Goal: Task Accomplishment & Management: Complete application form

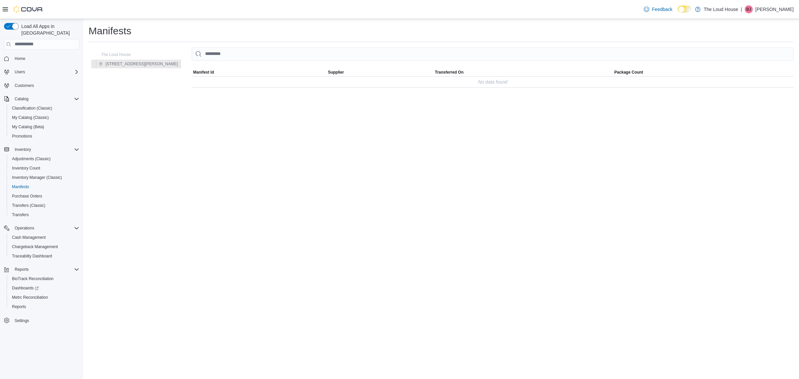
click at [23, 317] on button "Settings" at bounding box center [41, 320] width 81 height 10
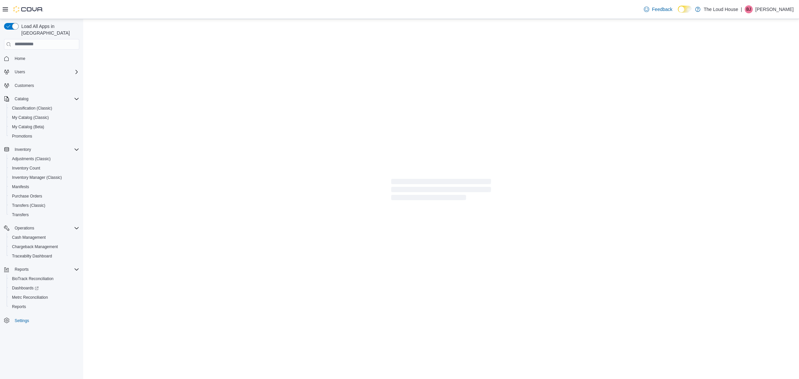
click at [23, 314] on nav "Home Users Customers Catalog Classification (Classic) My Catalog (Classic) My C…" at bounding box center [41, 197] width 75 height 292
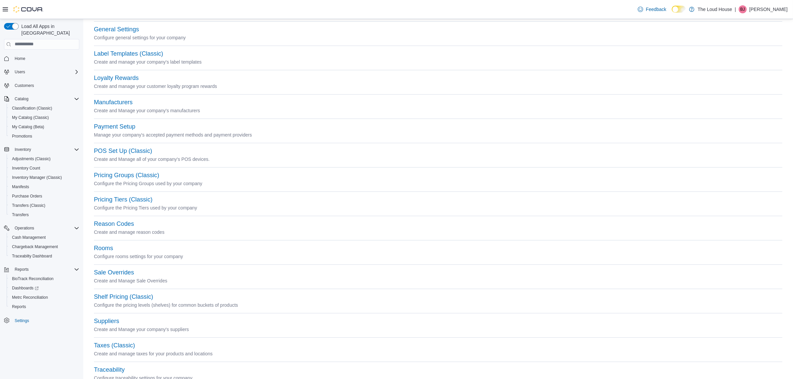
scroll to position [219, 0]
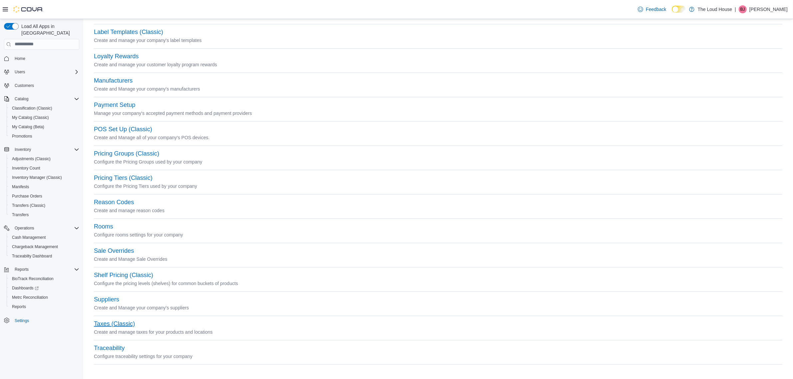
click at [111, 324] on button "Taxes (Classic)" at bounding box center [114, 323] width 41 height 7
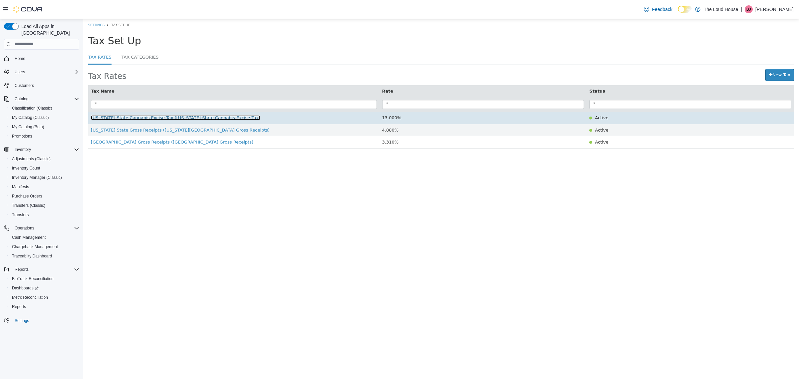
click at [220, 118] on span "[US_STATE] State Cannabis Excise Tax ([US_STATE] State Cannabis Excise Tax)" at bounding box center [175, 117] width 169 height 5
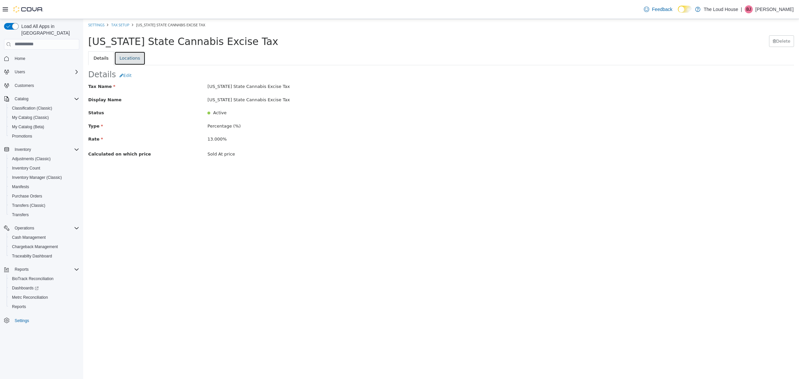
click at [125, 59] on link "Locations" at bounding box center [129, 58] width 31 height 14
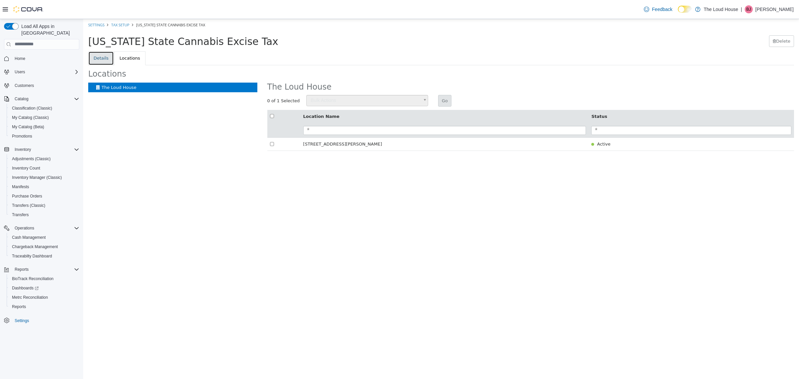
click at [99, 57] on link "Details" at bounding box center [101, 58] width 26 height 14
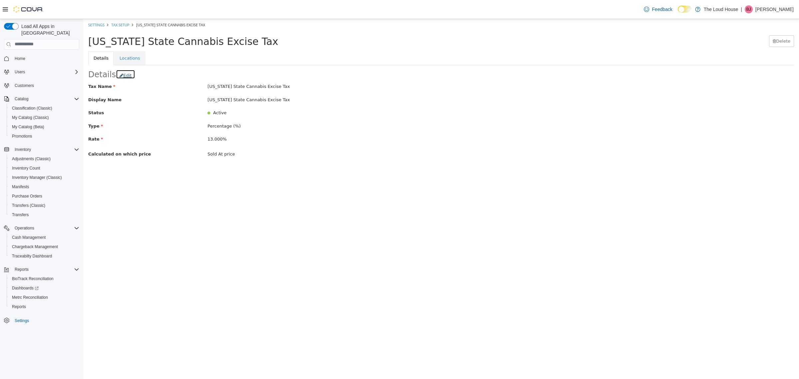
click at [129, 74] on button "Edit" at bounding box center [125, 74] width 19 height 10
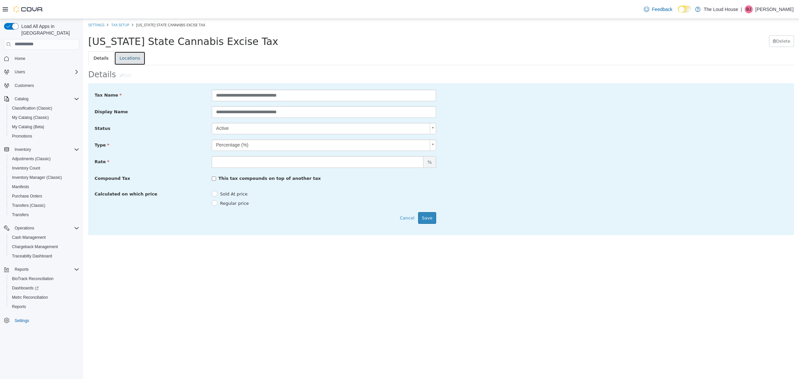
click at [131, 59] on link "Locations" at bounding box center [129, 58] width 31 height 14
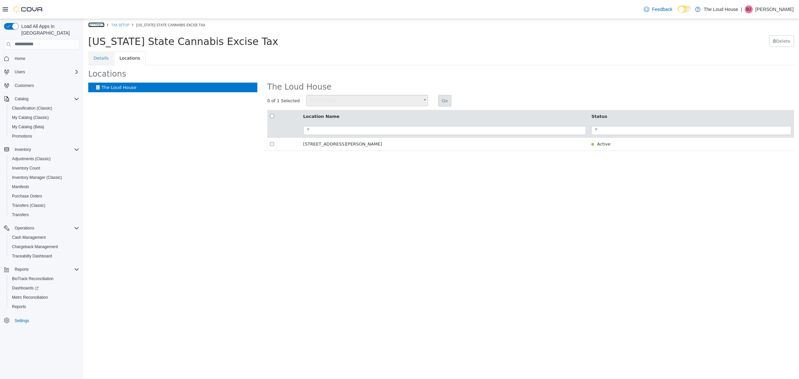
click at [103, 25] on link "Settings" at bounding box center [96, 24] width 16 height 5
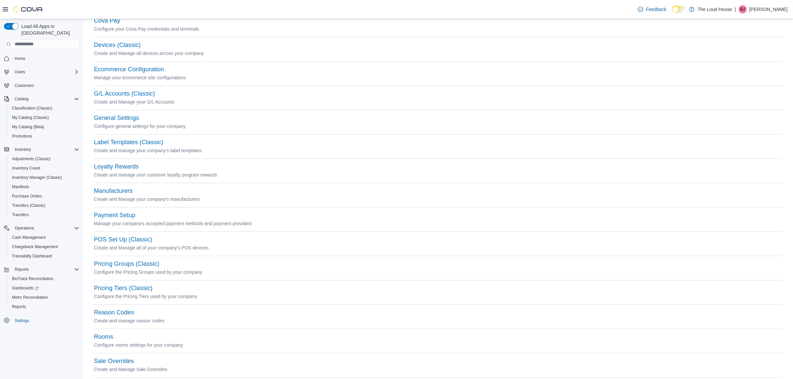
scroll to position [94, 0]
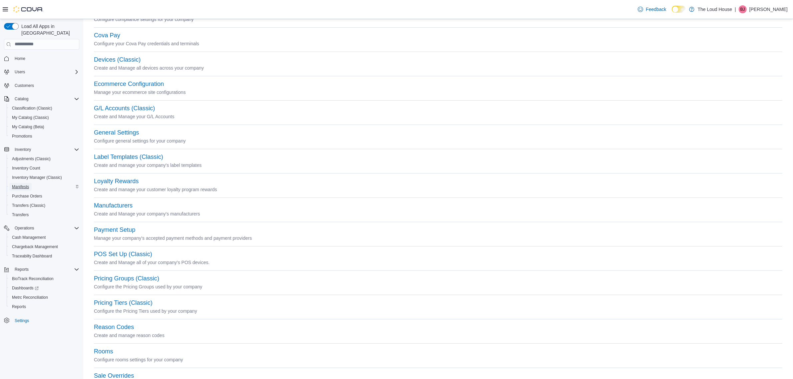
click at [29, 183] on span "Manifests" at bounding box center [20, 187] width 17 height 8
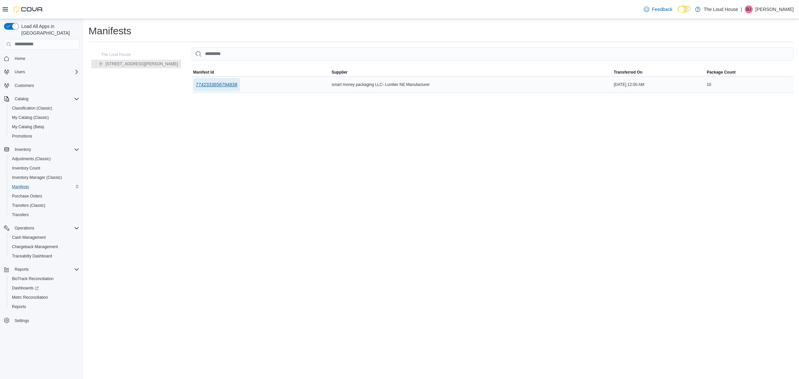
click at [196, 87] on span "7742333656794838" at bounding box center [217, 84] width 42 height 7
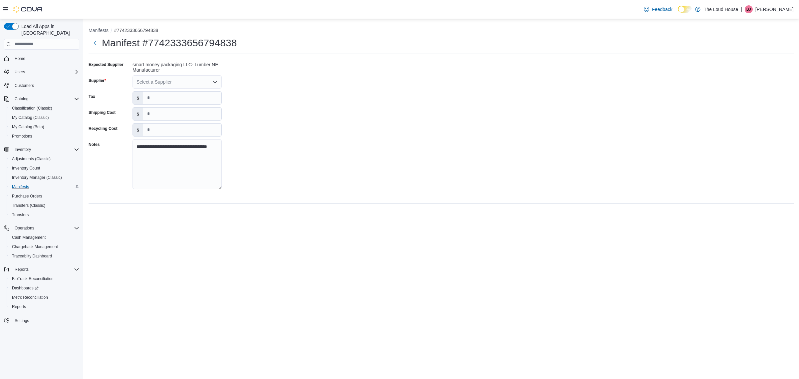
click at [207, 80] on div "Select a Supplier" at bounding box center [176, 81] width 89 height 13
click at [308, 138] on div "**********" at bounding box center [441, 127] width 705 height 136
click at [25, 317] on span "Settings" at bounding box center [22, 321] width 14 height 8
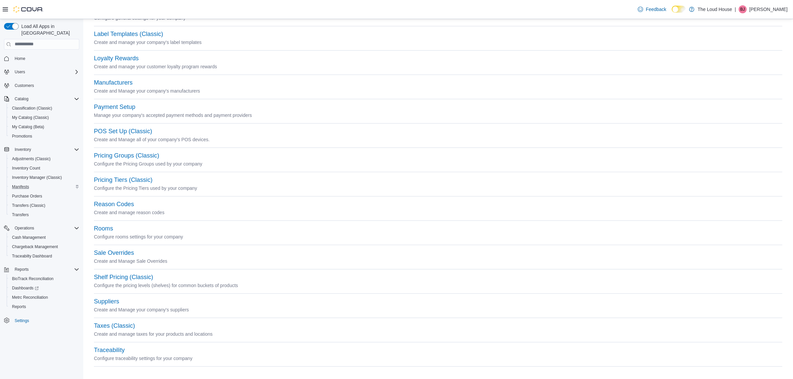
scroll to position [219, 0]
click at [117, 298] on button "Suppliers" at bounding box center [106, 299] width 25 height 7
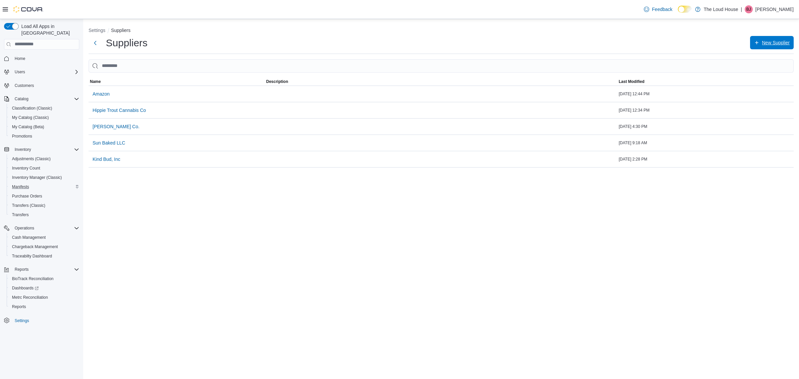
click at [768, 42] on span "New Supplier" at bounding box center [776, 42] width 28 height 7
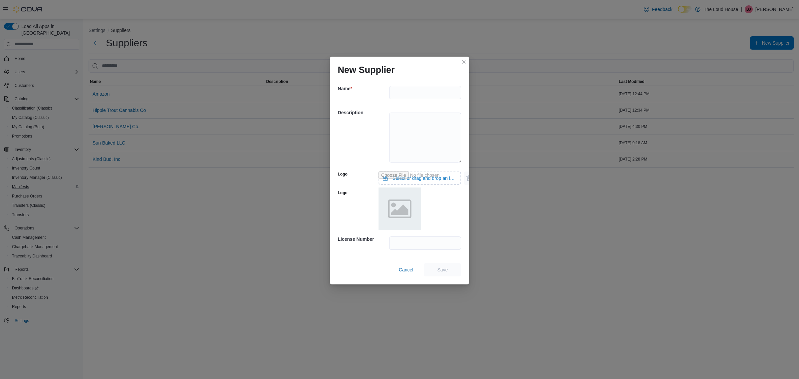
click at [439, 78] on div "Name * Description Logo Select or drag and drop an image file Logo License Numb…" at bounding box center [399, 181] width 139 height 206
click at [440, 89] on input "text" at bounding box center [425, 92] width 72 height 13
click at [437, 92] on input "text" at bounding box center [425, 92] width 72 height 13
click at [441, 71] on div "New Supplier" at bounding box center [399, 67] width 139 height 21
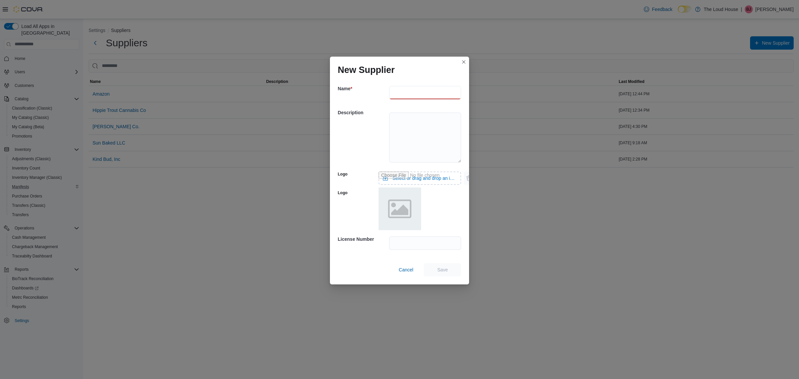
click at [439, 91] on input "text" at bounding box center [425, 92] width 72 height 13
click at [436, 245] on input "text" at bounding box center [425, 242] width 72 height 13
drag, startPoint x: 442, startPoint y: 89, endPoint x: 339, endPoint y: 87, distance: 103.5
click at [339, 87] on div "**********" at bounding box center [400, 93] width 124 height 24
type input "*"
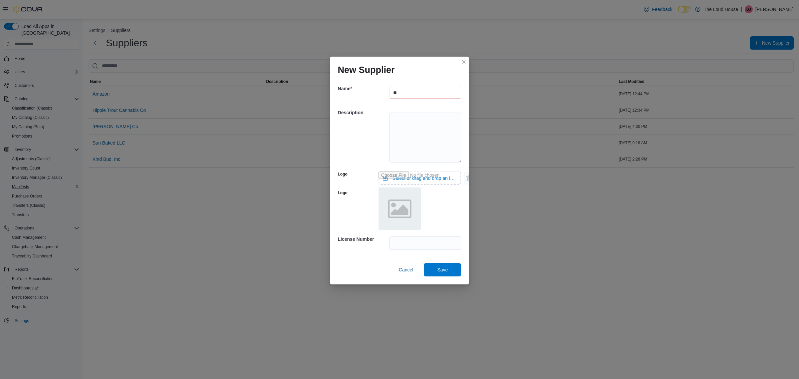
type input "*"
type input "**********"
click at [433, 244] on input "text" at bounding box center [425, 242] width 72 height 13
type input "*********"
click at [448, 273] on span "Save" at bounding box center [442, 269] width 11 height 7
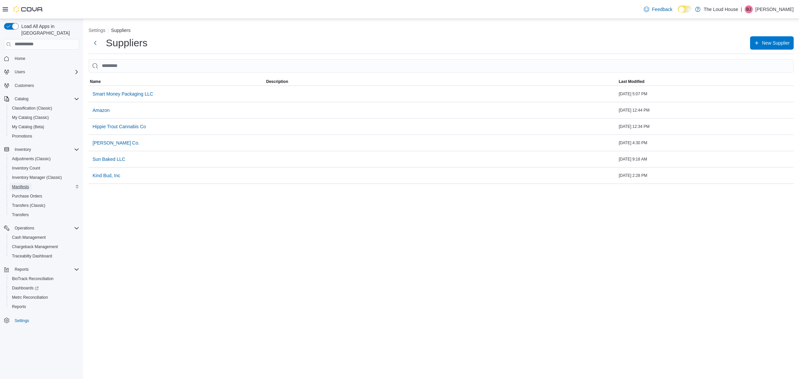
click at [24, 184] on span "Manifests" at bounding box center [20, 186] width 17 height 5
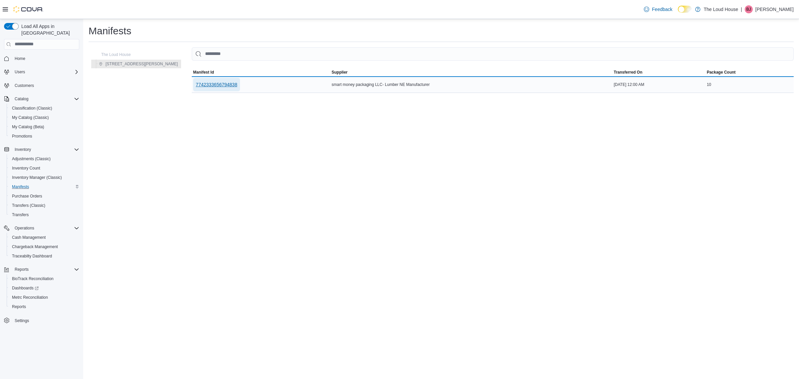
click at [196, 91] on span "7742333656794838" at bounding box center [217, 84] width 42 height 13
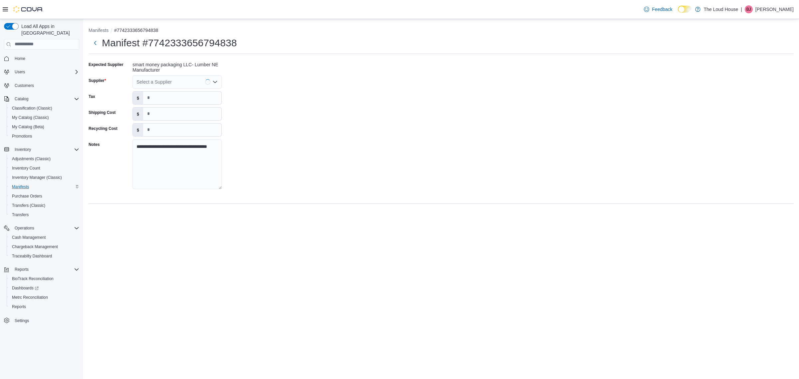
click at [215, 82] on icon "Open list of options" at bounding box center [214, 81] width 5 height 5
click at [188, 130] on span "Smart Money Packaging LLC" at bounding box center [180, 131] width 73 height 7
click at [280, 128] on div "**********" at bounding box center [441, 127] width 705 height 136
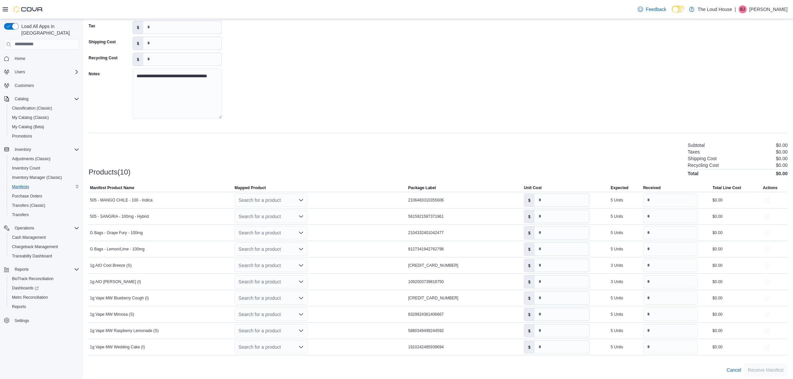
scroll to position [74, 0]
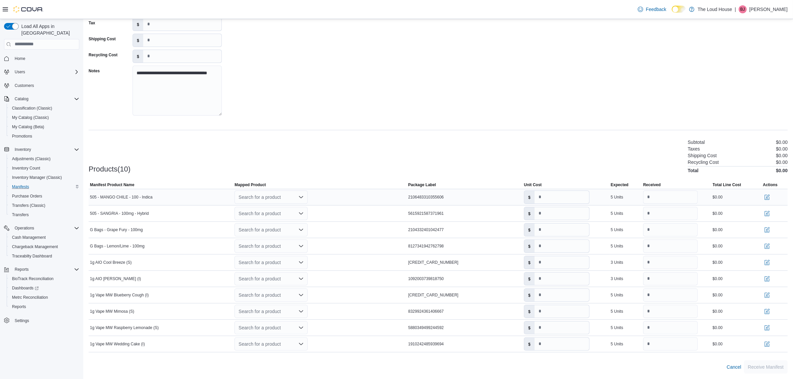
click at [302, 197] on icon "Open list of options" at bounding box center [301, 197] width 4 height 2
click at [281, 208] on div "Create a new product" at bounding box center [267, 208] width 38 height 5
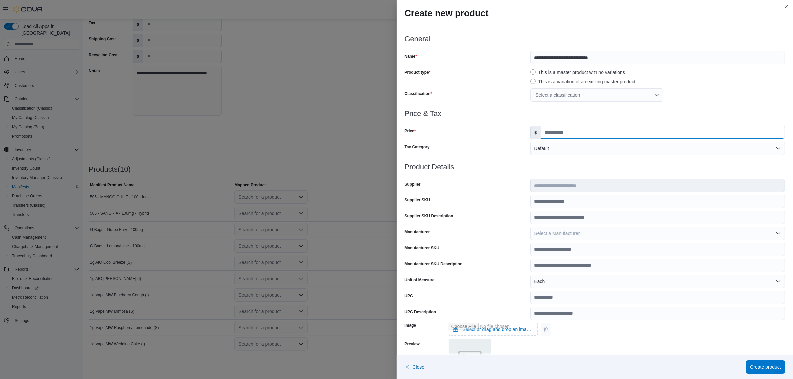
click at [575, 133] on input "Price" at bounding box center [662, 132] width 244 height 13
type input "****"
click at [570, 92] on div "Select a classification" at bounding box center [596, 94] width 133 height 13
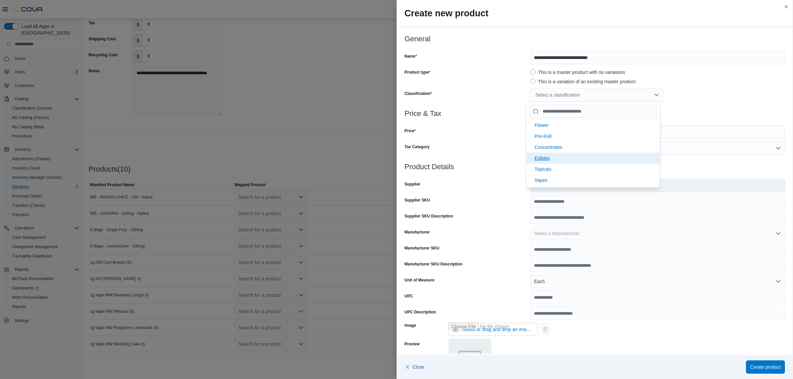
click at [545, 158] on span "Edibles" at bounding box center [541, 157] width 15 height 5
click at [729, 106] on div at bounding box center [594, 106] width 380 height 8
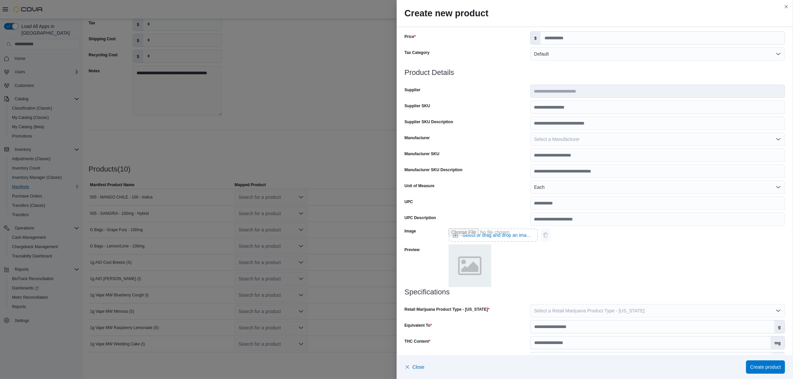
scroll to position [128, 0]
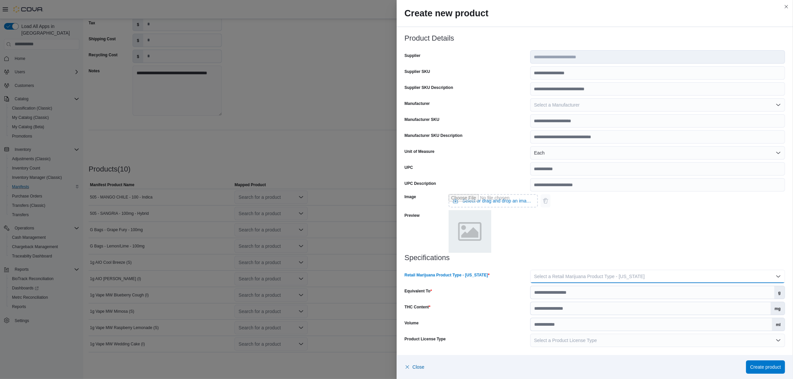
click at [578, 272] on button "Select a Retail Marijuana Product Type - New Mexico" at bounding box center [657, 276] width 255 height 13
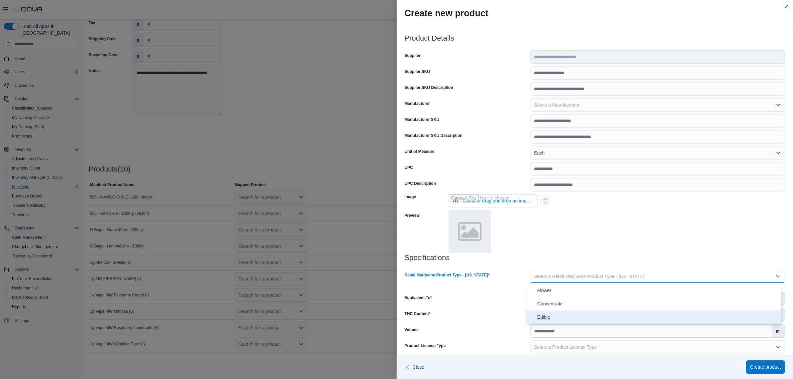
click at [547, 317] on span "Edible" at bounding box center [657, 317] width 241 height 8
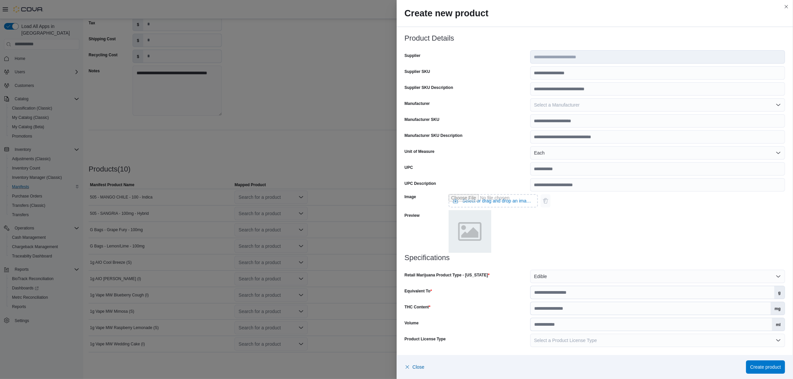
click at [626, 242] on div "Image Select or drag and drop an image file Preview" at bounding box center [594, 222] width 380 height 62
click at [570, 296] on input "Equivalent To" at bounding box center [652, 292] width 244 height 13
type input "*"
click at [573, 308] on input "THC Content" at bounding box center [650, 308] width 240 height 13
type input "***"
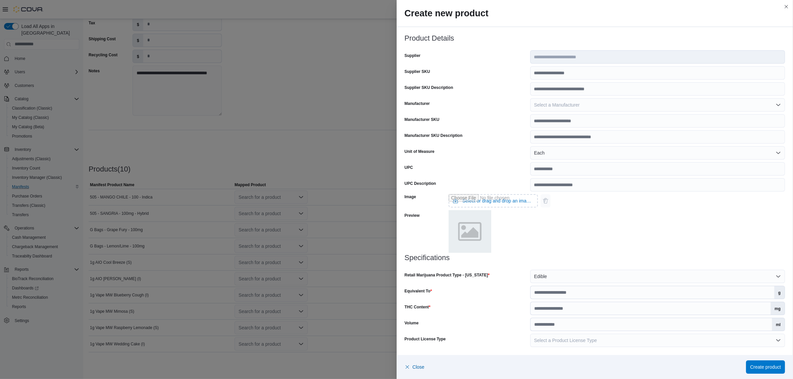
click at [588, 230] on div "Image Select or drag and drop an image file Preview" at bounding box center [594, 222] width 380 height 62
click at [762, 367] on span "Create product" at bounding box center [765, 366] width 31 height 7
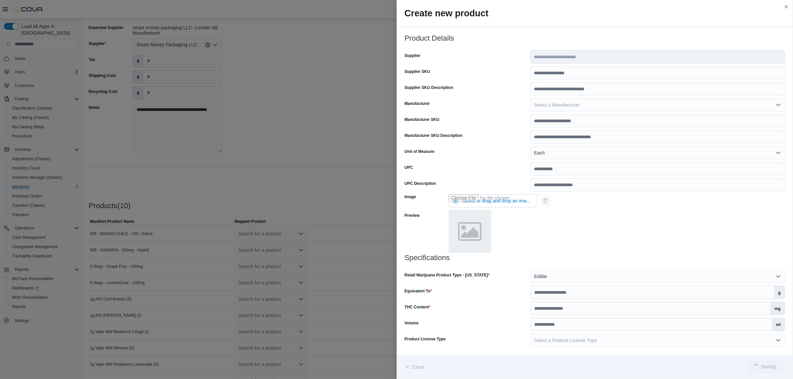
scroll to position [74, 0]
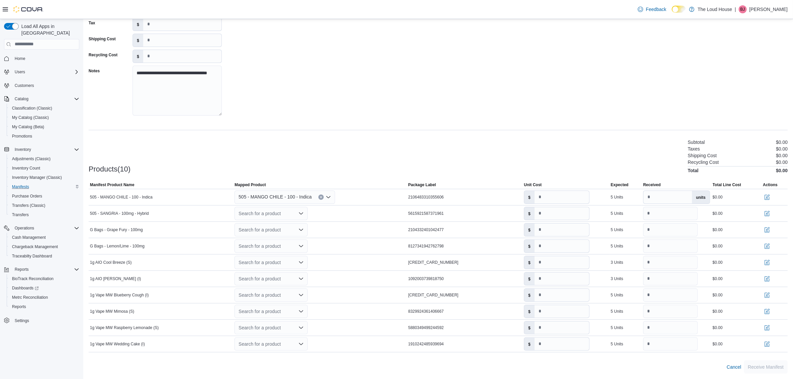
click at [448, 165] on div "Products(10) Subtotal $0.00 Taxes $0.00 Shipping Cost $0.00 Recycling Cost $0.0…" at bounding box center [438, 155] width 699 height 35
click at [303, 213] on icon "Open list of options" at bounding box center [301, 213] width 4 height 2
click at [275, 225] on div "Create a new product" at bounding box center [267, 224] width 38 height 5
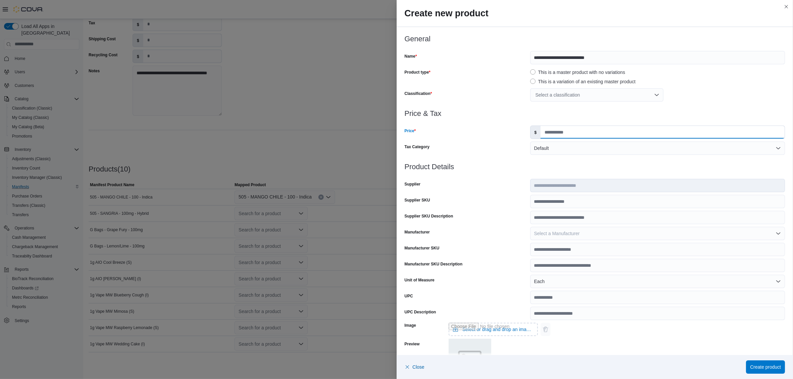
click at [580, 131] on input "Price" at bounding box center [662, 132] width 244 height 13
type input "****"
click at [764, 369] on span "Create product" at bounding box center [765, 366] width 31 height 7
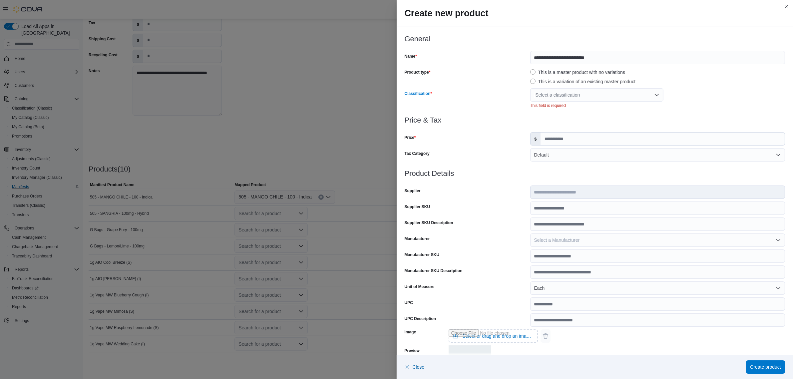
click at [589, 98] on div "Select a classification" at bounding box center [596, 94] width 133 height 13
click at [545, 155] on span "Edibles" at bounding box center [541, 157] width 15 height 5
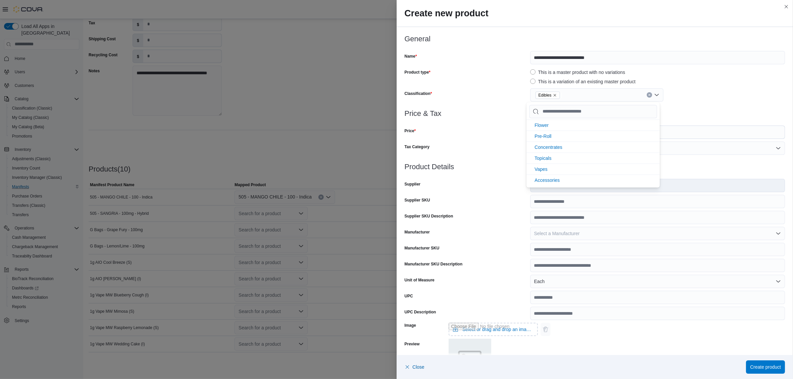
scroll to position [0, 0]
click at [709, 106] on div at bounding box center [594, 106] width 380 height 8
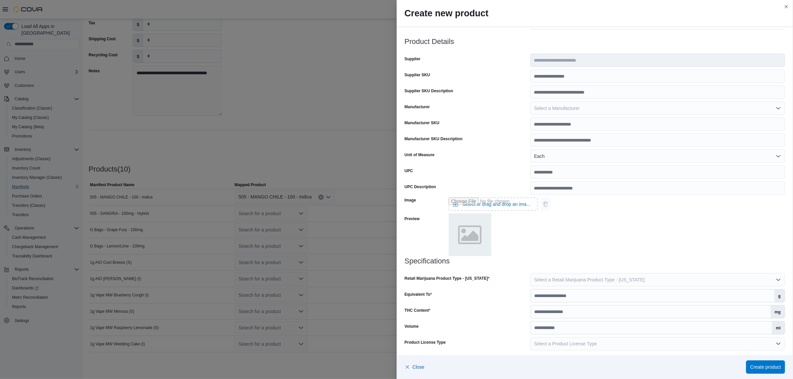
scroll to position [128, 0]
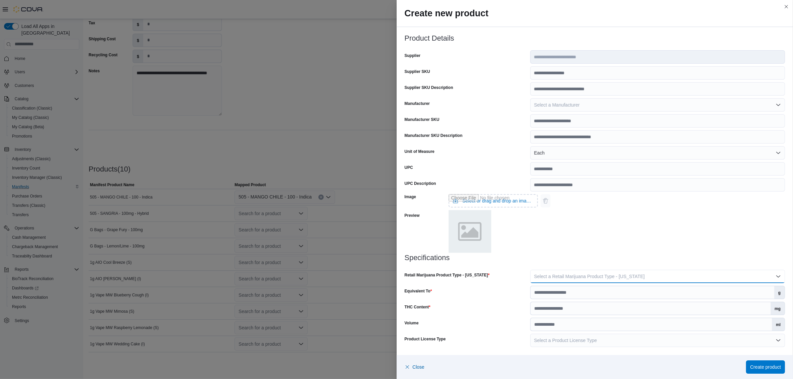
click at [574, 270] on button "Select a Retail Marijuana Product Type - New Mexico" at bounding box center [657, 276] width 255 height 13
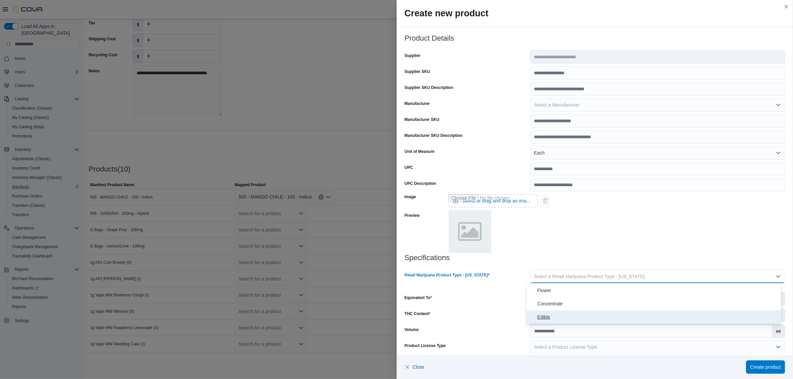
click at [543, 318] on span "Edible" at bounding box center [657, 317] width 241 height 8
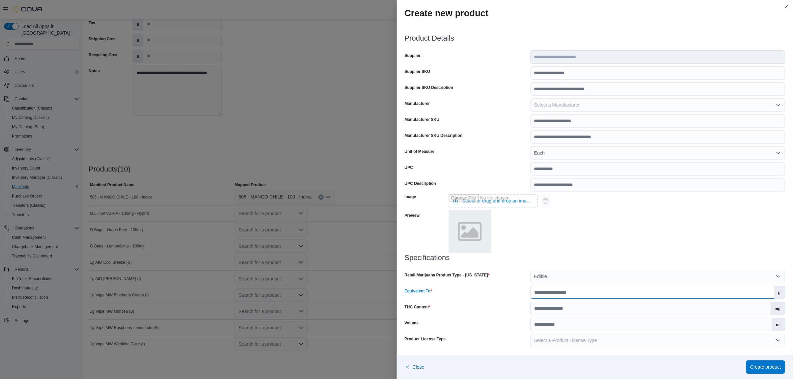
click at [569, 293] on input "Equivalent To" at bounding box center [652, 292] width 244 height 13
type input "*"
click at [598, 307] on input "THC Content" at bounding box center [650, 308] width 240 height 13
type input "***"
click at [769, 371] on span "Create product" at bounding box center [765, 366] width 31 height 13
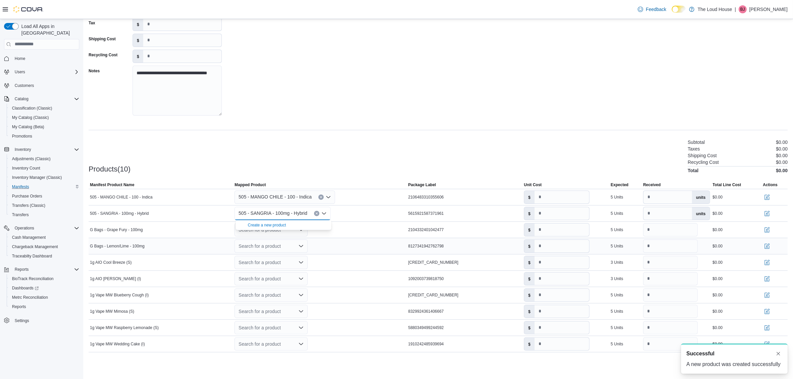
scroll to position [0, 0]
click at [351, 152] on div "Products(10) Subtotal $0.00 Taxes $0.00 Shipping Cost $0.00 Recycling Cost $0.0…" at bounding box center [438, 155] width 699 height 35
click at [304, 230] on icon "Open list of options" at bounding box center [300, 229] width 5 height 5
click at [282, 242] on div "Create a new product" at bounding box center [267, 241] width 38 height 5
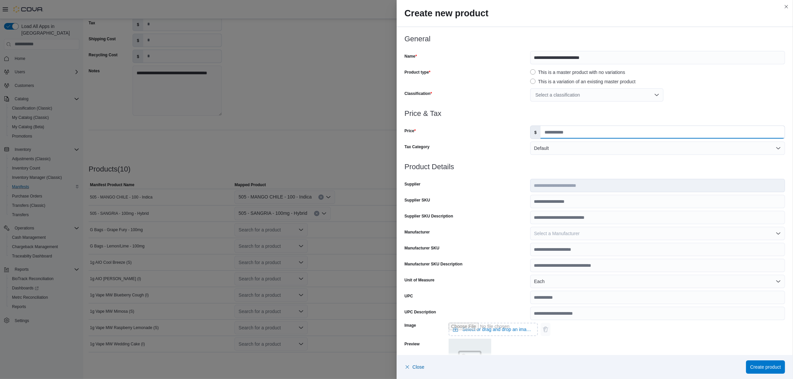
click at [632, 130] on input "Price" at bounding box center [662, 132] width 244 height 13
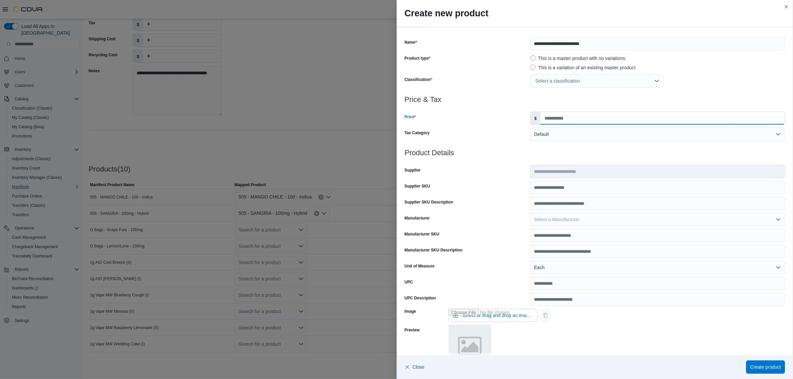
scroll to position [35, 0]
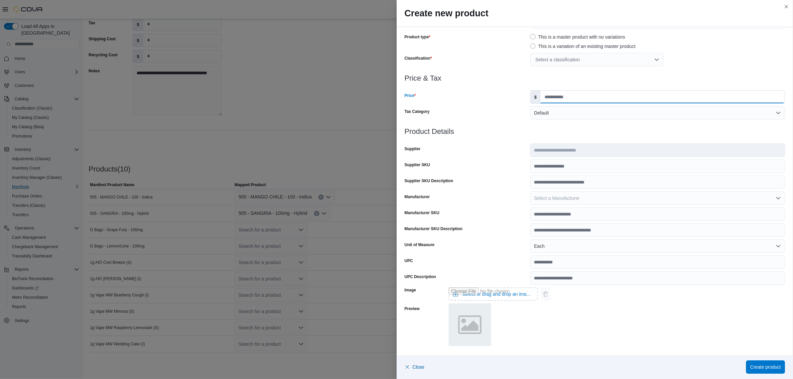
type input "****"
click at [567, 61] on div "Select a classification" at bounding box center [596, 59] width 133 height 13
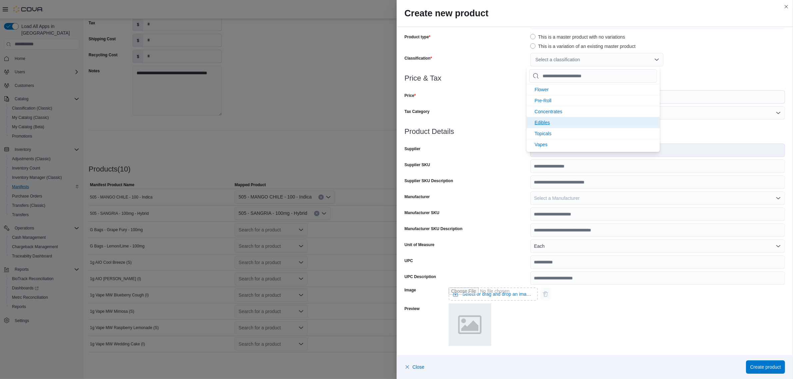
click at [545, 122] on span "Edibles" at bounding box center [541, 122] width 15 height 5
click at [588, 310] on div "Image Select or drag and drop an image file Preview" at bounding box center [594, 316] width 380 height 62
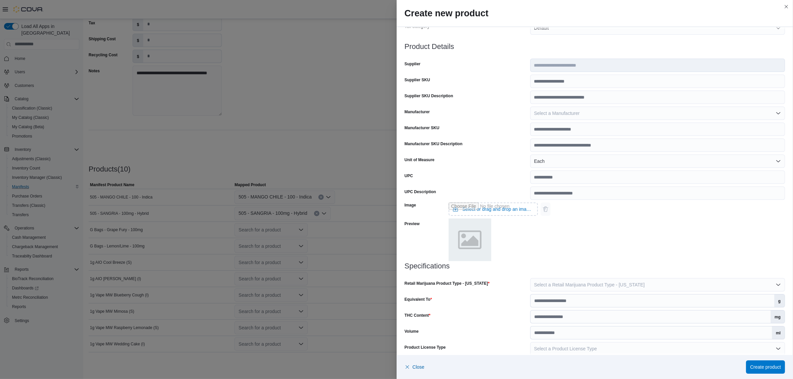
scroll to position [128, 0]
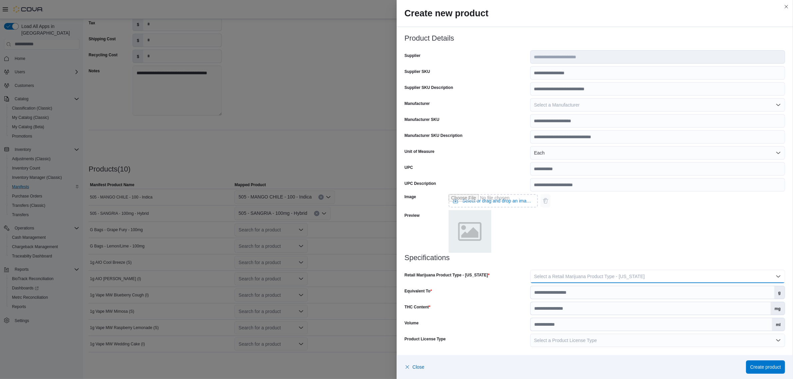
click at [581, 274] on span "Select a Retail Marijuana Product Type - New Mexico" at bounding box center [589, 276] width 111 height 5
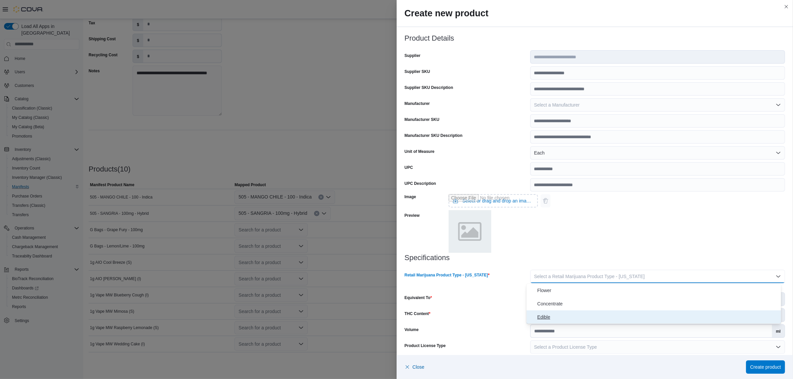
click at [549, 315] on span "Edible" at bounding box center [657, 317] width 241 height 8
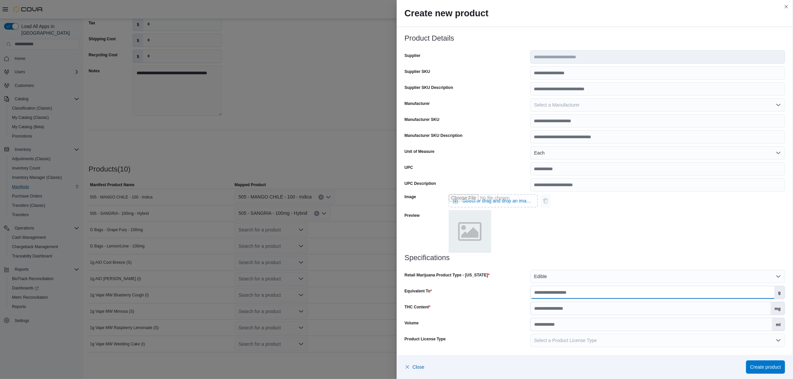
click at [575, 290] on input "Equivalent To" at bounding box center [652, 292] width 244 height 13
type input "*"
click at [573, 307] on input "THC Content" at bounding box center [650, 308] width 240 height 13
type input "***"
click at [577, 242] on div "Image Select or drag and drop an image file Preview" at bounding box center [594, 222] width 380 height 62
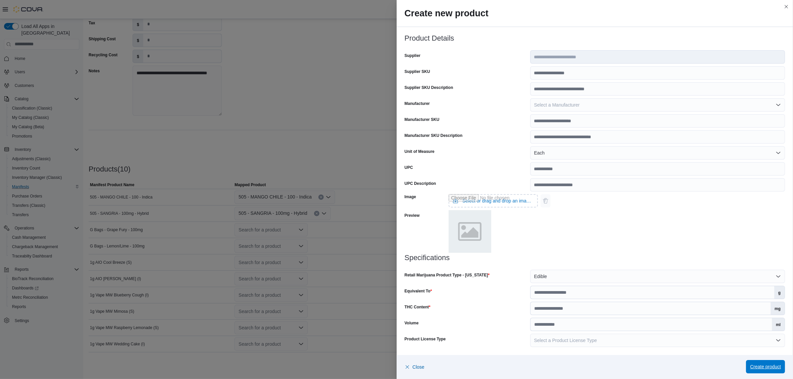
click at [771, 371] on span "Create product" at bounding box center [765, 366] width 31 height 13
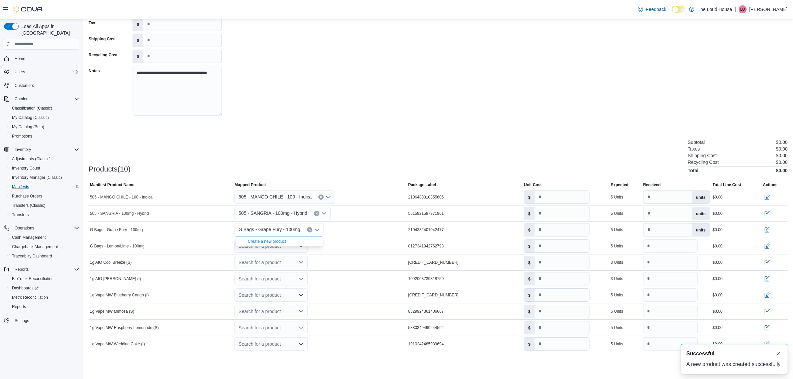
scroll to position [0, 0]
click at [331, 148] on div "Products(10) Subtotal $0.00 Taxes $0.00 Shipping Cost $0.00 Recycling Cost $0.0…" at bounding box center [438, 155] width 699 height 35
click at [302, 245] on icon "Open list of options" at bounding box center [300, 245] width 5 height 5
click at [282, 256] on div "Create a new product" at bounding box center [267, 257] width 38 height 5
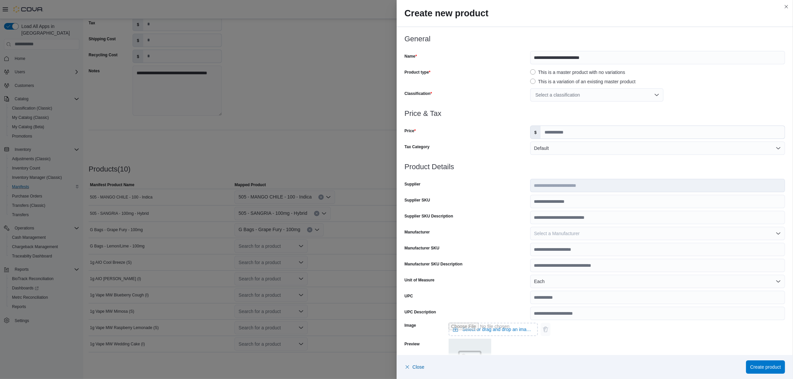
click at [576, 95] on div "Select a classification" at bounding box center [596, 94] width 133 height 13
click at [545, 155] on span "Edibles" at bounding box center [541, 157] width 15 height 5
click at [672, 89] on div "Edibles" at bounding box center [657, 94] width 255 height 13
click at [566, 132] on input "Price" at bounding box center [662, 132] width 244 height 13
type input "****"
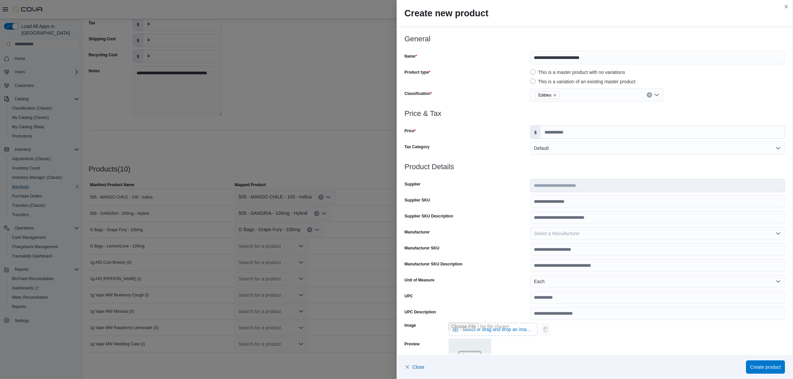
click at [586, 111] on h3 "Price & Tax" at bounding box center [594, 114] width 380 height 8
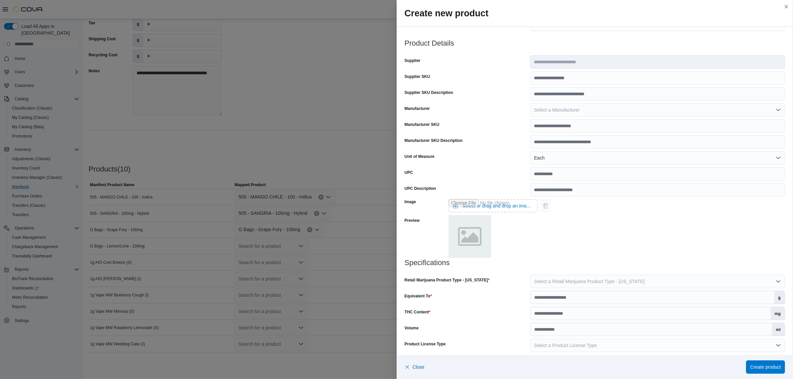
scroll to position [128, 0]
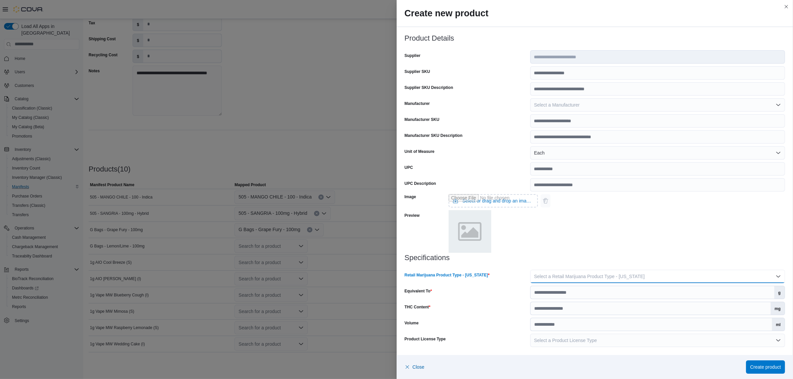
click at [582, 270] on button "Select a Retail Marijuana Product Type - New Mexico" at bounding box center [657, 276] width 255 height 13
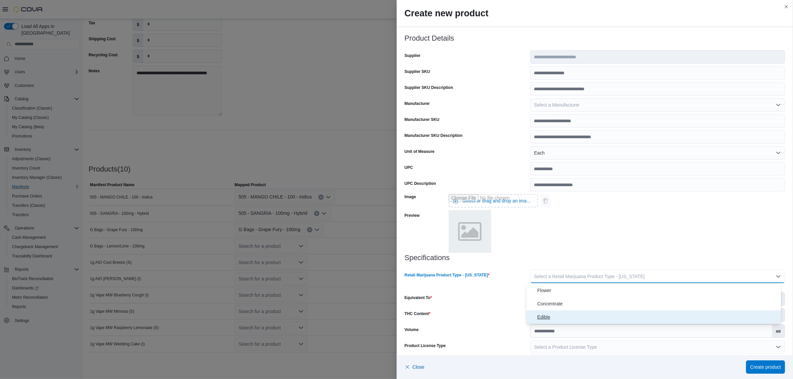
click at [545, 316] on span "Edible" at bounding box center [657, 317] width 241 height 8
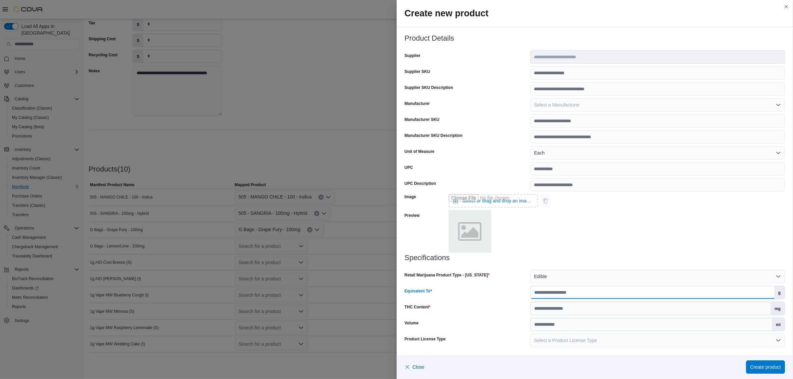
click at [577, 290] on input "Equivalent To" at bounding box center [652, 292] width 244 height 13
type input "*"
click at [589, 306] on input "THC Content" at bounding box center [650, 308] width 240 height 13
type input "***"
click at [688, 237] on div "Image Select or drag and drop an image file Preview" at bounding box center [594, 222] width 380 height 62
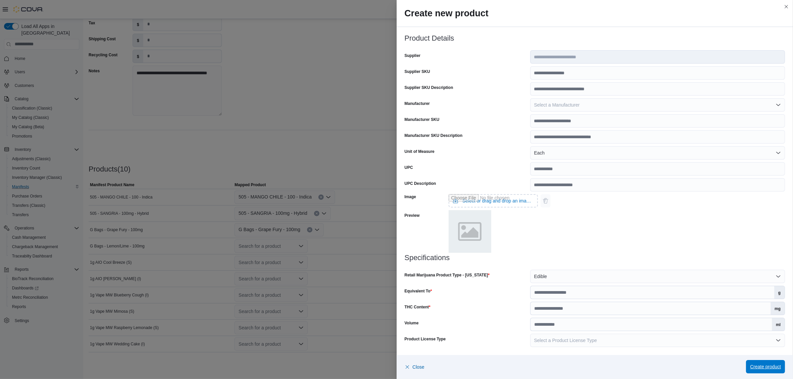
click at [766, 366] on span "Create product" at bounding box center [765, 366] width 31 height 7
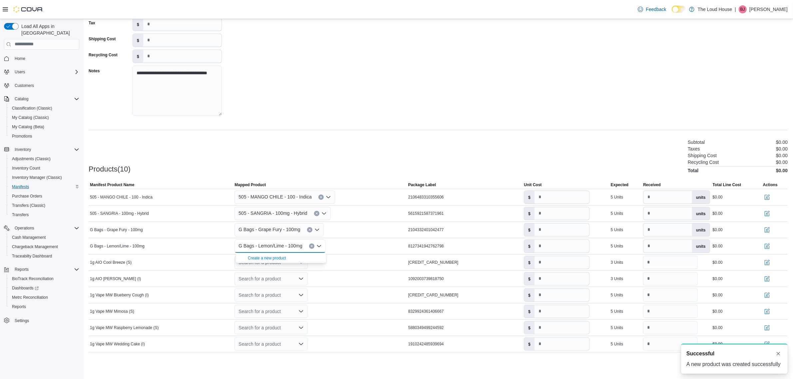
scroll to position [0, 0]
click at [479, 132] on div "**********" at bounding box center [438, 180] width 699 height 388
click at [285, 262] on div "Search for a product" at bounding box center [270, 262] width 73 height 13
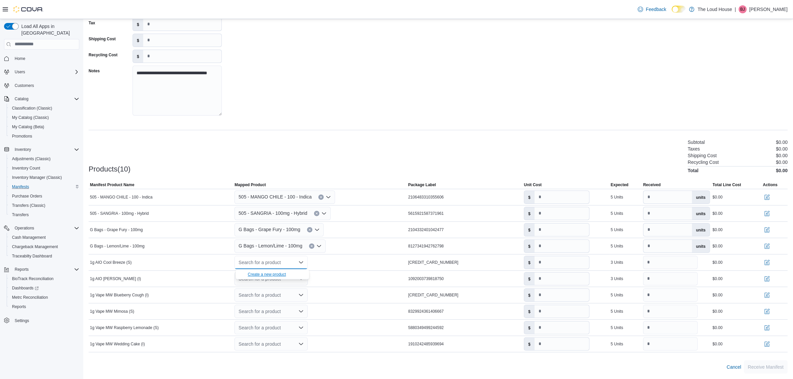
click at [280, 272] on div "Create a new product" at bounding box center [267, 274] width 38 height 5
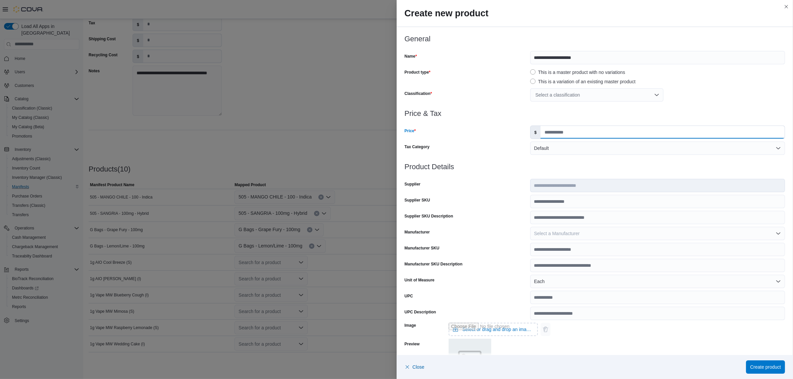
click at [570, 130] on input "Price" at bounding box center [662, 132] width 244 height 13
click at [567, 140] on div "Price & Tax Price $ Tax Category Default" at bounding box center [594, 136] width 380 height 53
click at [568, 143] on button "Default" at bounding box center [657, 147] width 255 height 13
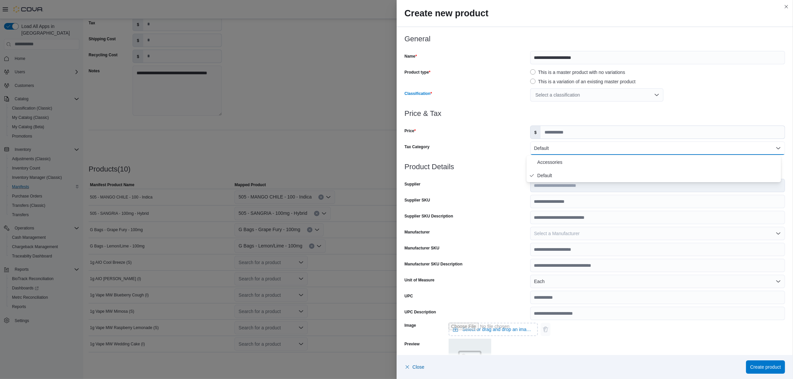
click at [573, 100] on div "Select a classification" at bounding box center [596, 94] width 133 height 13
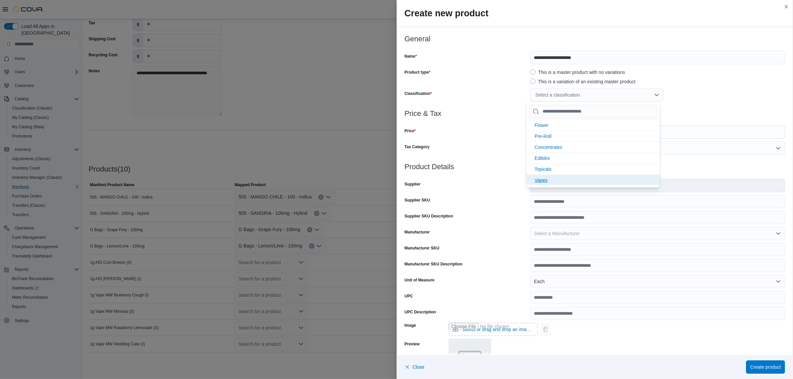
click at [546, 179] on span "Vapes" at bounding box center [540, 179] width 13 height 5
click at [727, 92] on div "Vapes" at bounding box center [657, 94] width 255 height 13
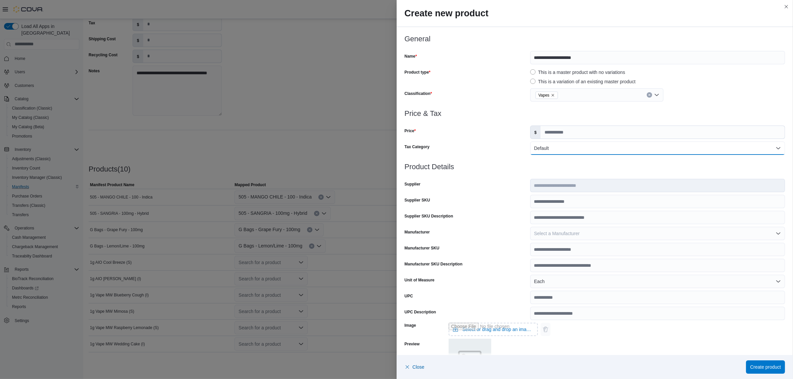
click at [578, 149] on button "Default" at bounding box center [657, 147] width 255 height 13
click at [611, 101] on div "Vapes" at bounding box center [596, 94] width 133 height 13
click at [759, 109] on div at bounding box center [594, 106] width 380 height 8
click at [590, 127] on input "Price" at bounding box center [662, 132] width 244 height 13
type input "*****"
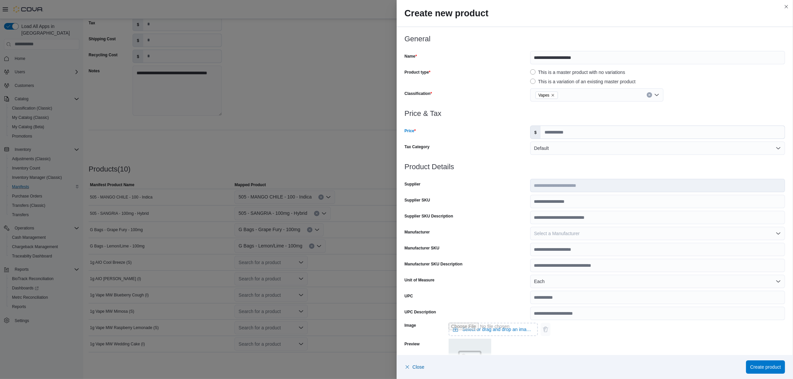
click at [600, 165] on h3 "Product Details" at bounding box center [594, 167] width 380 height 8
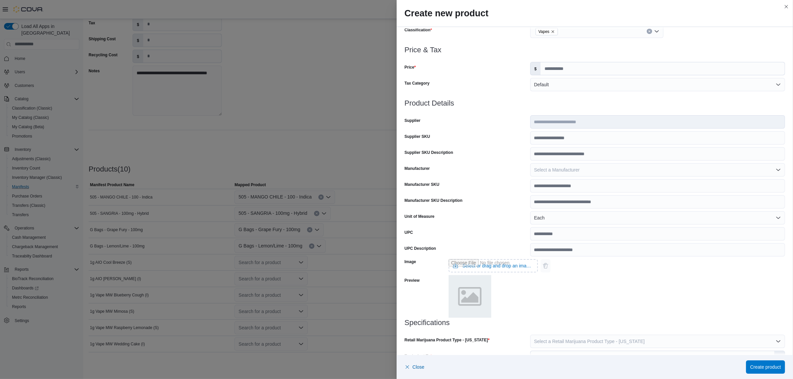
scroll to position [128, 0]
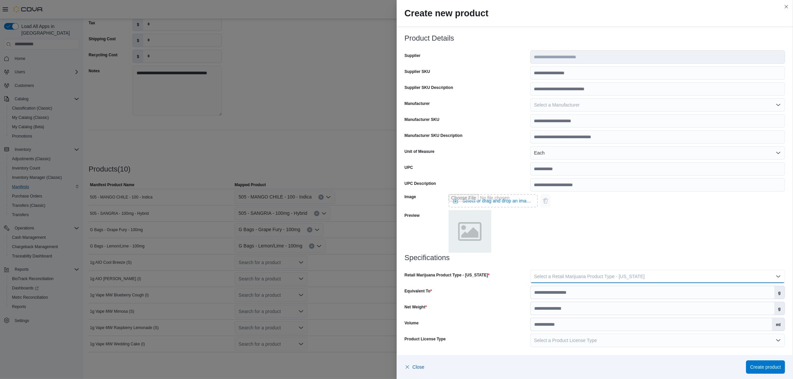
click at [568, 280] on button "Select a Retail Marijuana Product Type - New Mexico" at bounding box center [657, 276] width 255 height 13
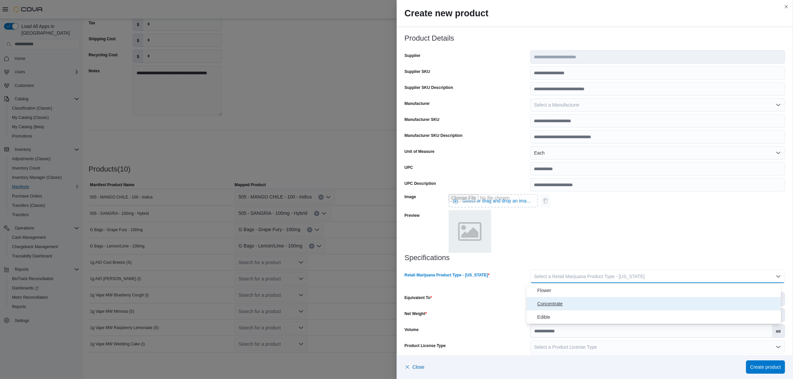
click at [550, 298] on button "Concentrate" at bounding box center [653, 303] width 254 height 13
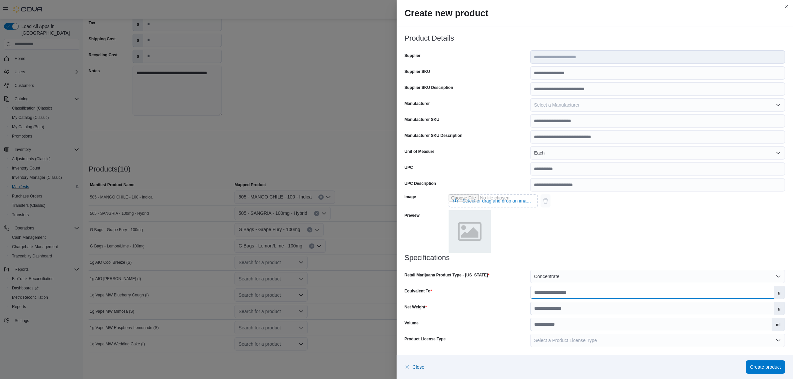
click at [564, 292] on input "Equivalent To" at bounding box center [652, 292] width 244 height 13
type input "***"
click at [568, 305] on input "Net Weight" at bounding box center [652, 308] width 244 height 13
type input "*"
click at [766, 367] on span "Create product" at bounding box center [765, 366] width 31 height 7
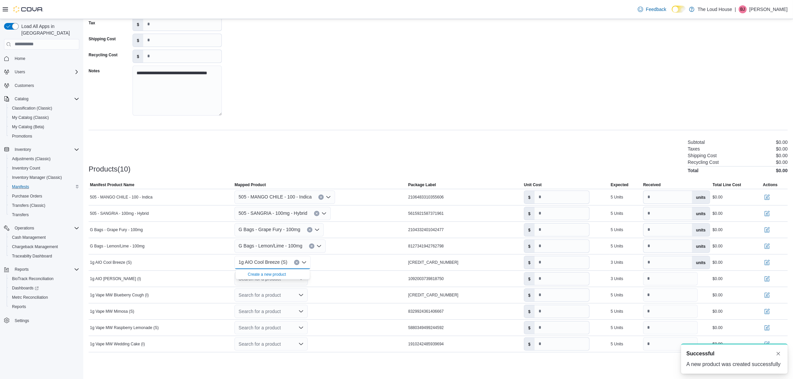
scroll to position [0, 0]
click at [340, 155] on div "Products(10) Subtotal $0.00 Taxes $0.00 Shipping Cost $0.00 Recycling Cost $0.0…" at bounding box center [438, 155] width 699 height 35
click at [300, 279] on icon "Open list of options" at bounding box center [300, 278] width 5 height 5
click at [277, 290] on div "Create a new product" at bounding box center [267, 290] width 38 height 5
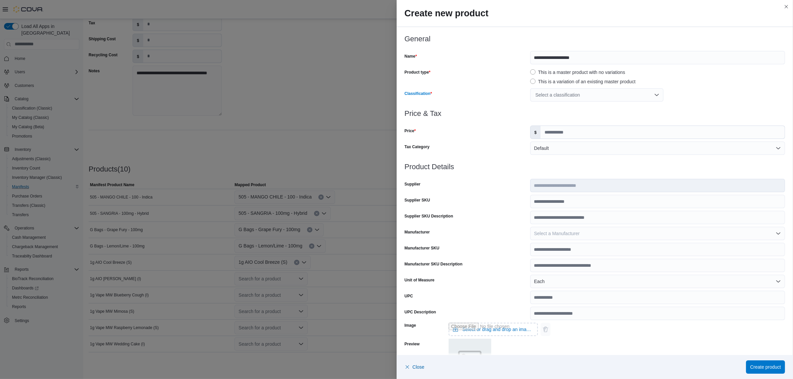
click at [575, 97] on div "Select a classification" at bounding box center [596, 94] width 133 height 13
click at [545, 179] on span "Vapes" at bounding box center [540, 179] width 13 height 5
click at [703, 102] on div "Vapes" at bounding box center [657, 94] width 255 height 13
click at [550, 135] on input "Price" at bounding box center [662, 132] width 244 height 13
type input "*****"
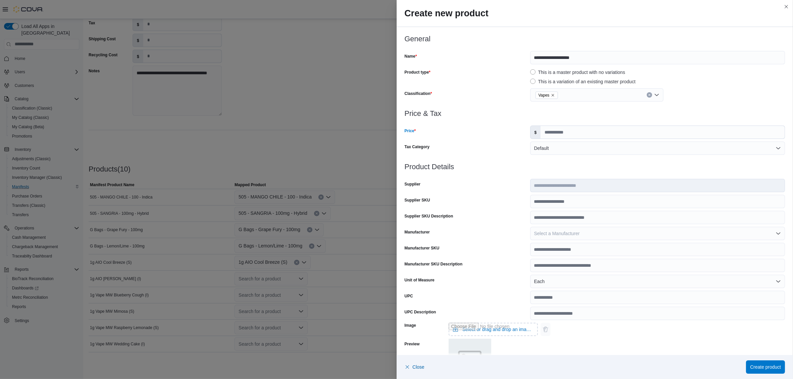
click at [528, 158] on div at bounding box center [594, 159] width 380 height 8
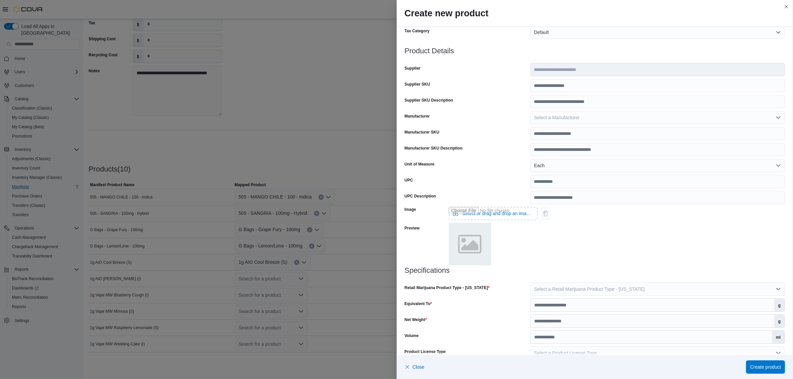
scroll to position [128, 0]
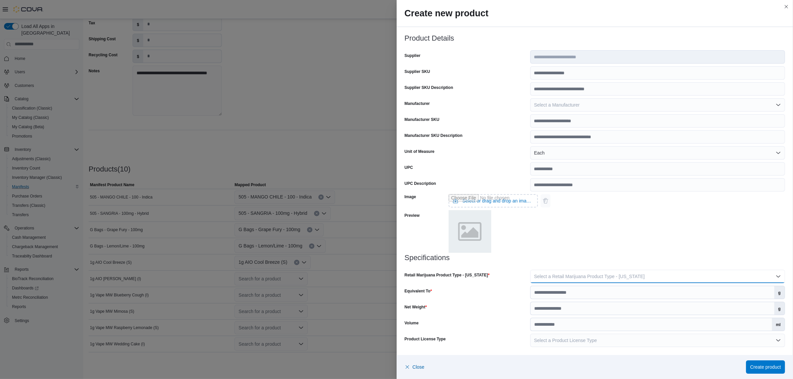
click at [588, 278] on span "Select a Retail Marijuana Product Type - New Mexico" at bounding box center [589, 276] width 111 height 5
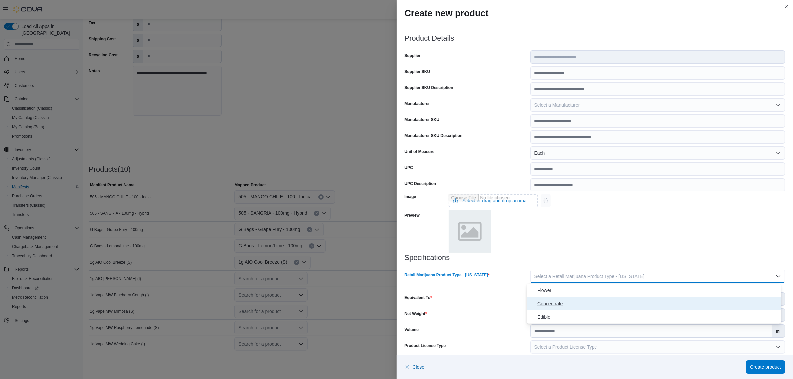
click at [551, 302] on span "Concentrate" at bounding box center [657, 304] width 241 height 8
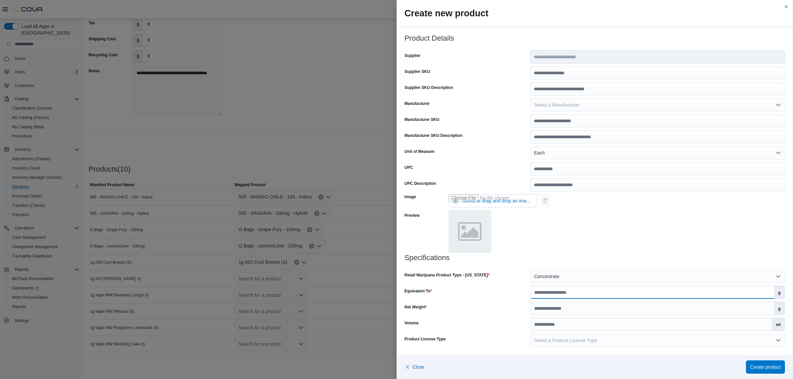
click at [555, 293] on input "Equivalent To" at bounding box center [652, 292] width 244 height 13
type input "***"
click at [569, 305] on input "Net Weight" at bounding box center [652, 308] width 244 height 13
type input "*"
click at [758, 367] on span "Create product" at bounding box center [765, 366] width 31 height 7
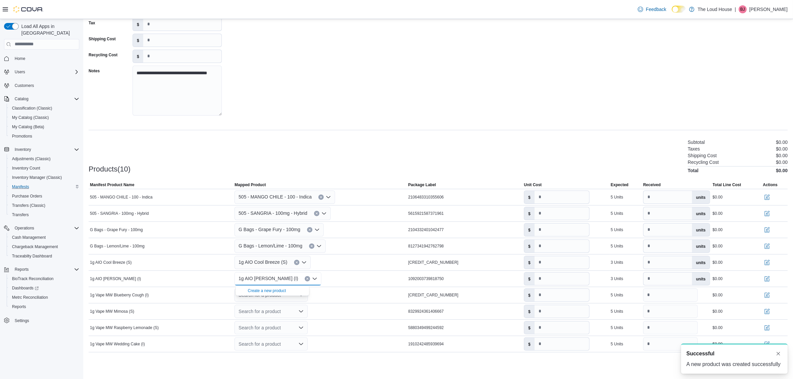
scroll to position [0, 0]
click at [319, 151] on div "Products(10) Subtotal $0.00 Taxes $0.00 Shipping Cost $0.00 Recycling Cost $0.0…" at bounding box center [438, 155] width 699 height 35
click at [303, 295] on icon "Open list of options" at bounding box center [301, 295] width 4 height 2
click at [269, 308] on div "Create a new product" at bounding box center [267, 306] width 38 height 5
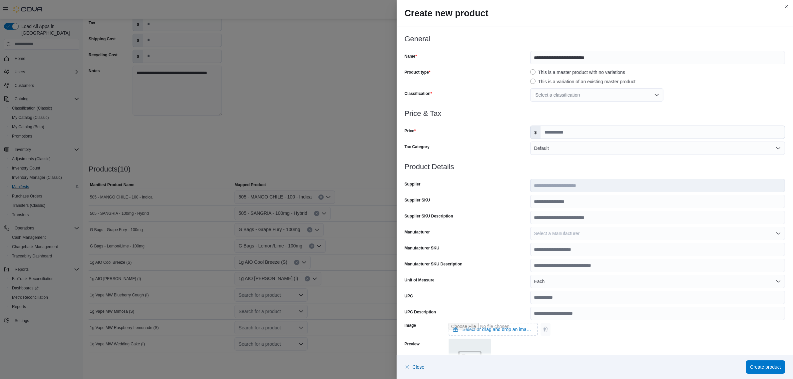
click at [583, 91] on div "Select a classification" at bounding box center [596, 94] width 133 height 13
click at [542, 179] on span "Vapes" at bounding box center [540, 179] width 13 height 5
click at [696, 104] on div at bounding box center [594, 106] width 380 height 8
click at [554, 137] on input "Price" at bounding box center [662, 132] width 244 height 13
type input "*****"
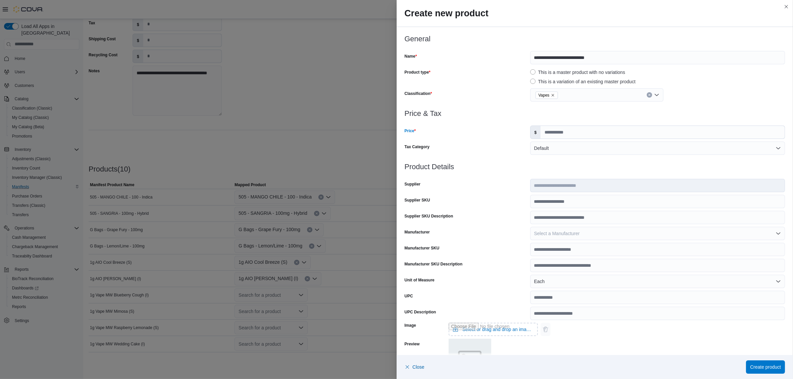
click at [563, 158] on div at bounding box center [594, 159] width 380 height 8
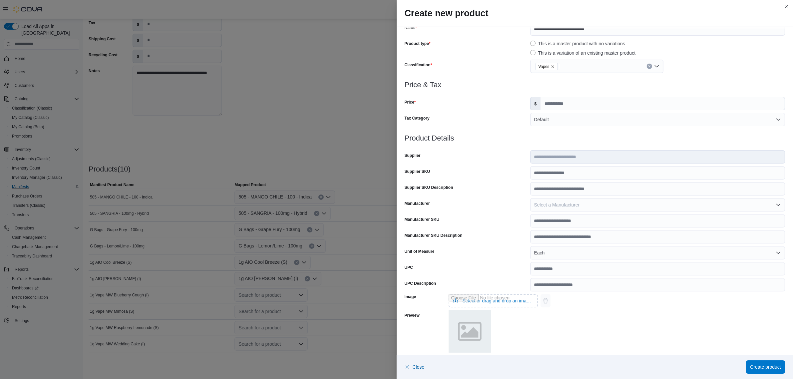
scroll to position [128, 0]
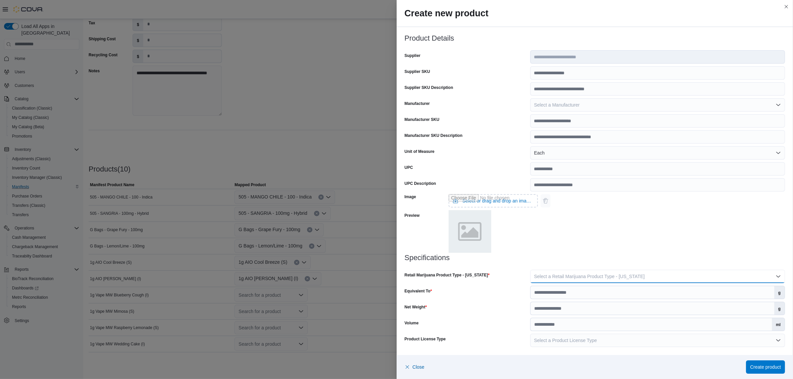
click at [578, 274] on span "Select a Retail Marijuana Product Type - New Mexico" at bounding box center [589, 276] width 111 height 5
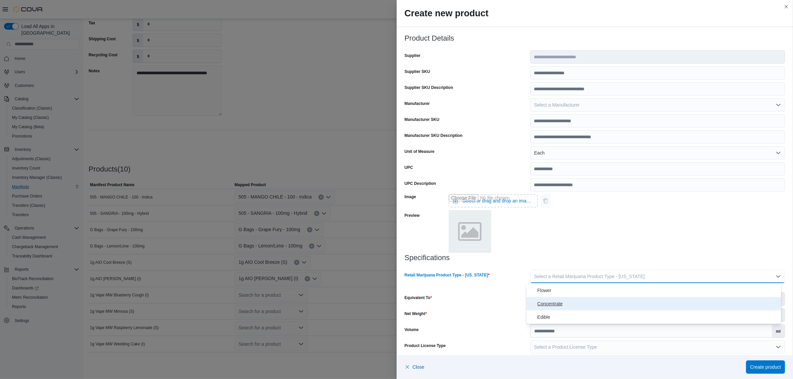
click at [550, 302] on span "Concentrate" at bounding box center [657, 304] width 241 height 8
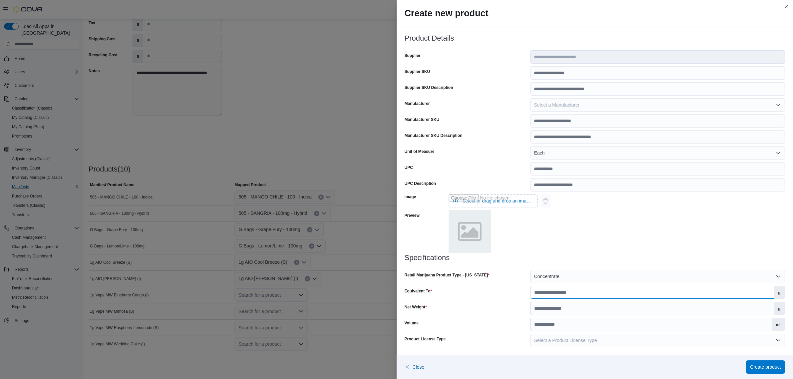
click at [571, 294] on input "Equivalent To" at bounding box center [652, 292] width 244 height 13
type input "***"
click at [565, 313] on input "Net Weight" at bounding box center [652, 308] width 244 height 13
type input "*"
click at [763, 361] on span "Create product" at bounding box center [765, 366] width 31 height 13
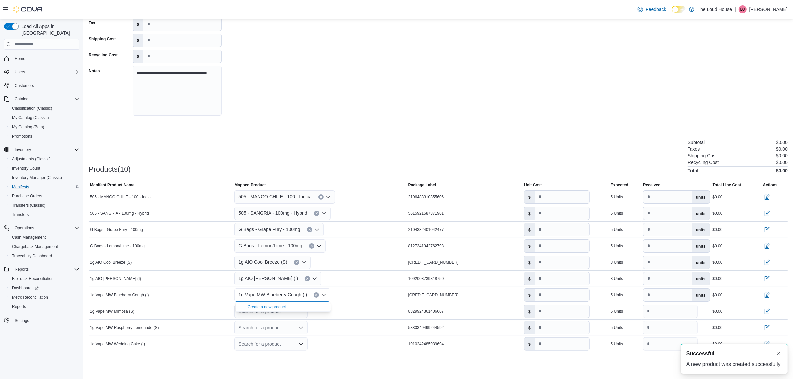
scroll to position [0, 0]
click at [339, 145] on div "Products(10) Subtotal $0.00 Taxes $0.00 Shipping Cost $0.00 Recycling Cost $0.0…" at bounding box center [438, 155] width 699 height 35
click at [300, 311] on icon "Open list of options" at bounding box center [300, 311] width 5 height 5
click at [281, 322] on div "Create a new product" at bounding box center [267, 323] width 38 height 5
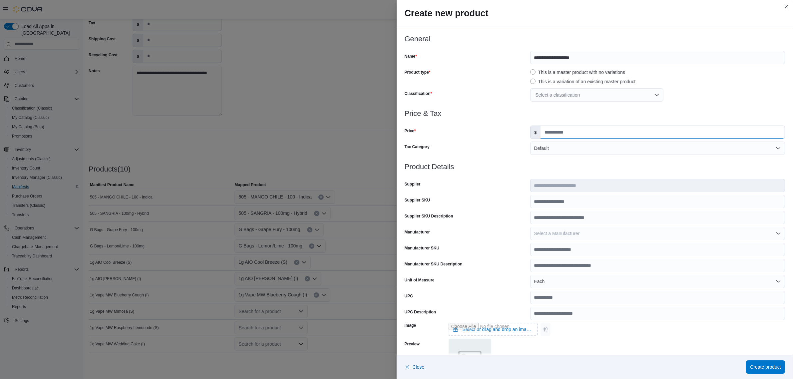
click at [606, 131] on input "Price" at bounding box center [662, 132] width 244 height 13
click at [575, 171] on div at bounding box center [594, 175] width 380 height 8
click at [611, 137] on input "*****" at bounding box center [662, 132] width 244 height 13
drag, startPoint x: 611, startPoint y: 135, endPoint x: 332, endPoint y: 131, distance: 279.0
click at [332, 131] on div "**********" at bounding box center [396, 189] width 793 height 379
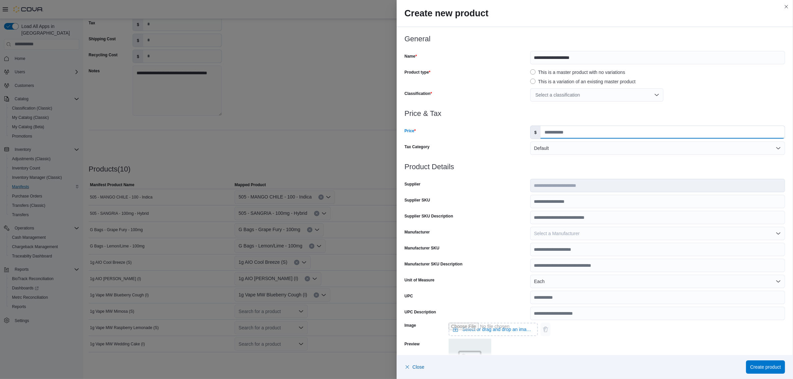
type input "****"
click at [580, 99] on div "Select a classification" at bounding box center [596, 94] width 133 height 13
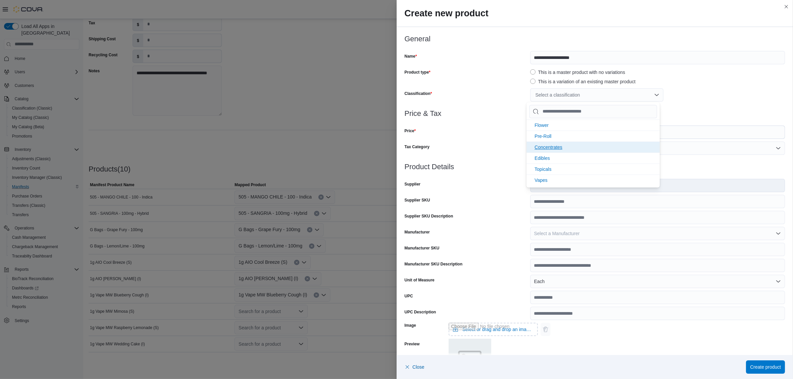
click at [562, 144] on span "Concentrates" at bounding box center [548, 146] width 28 height 5
click at [707, 111] on h3 "Price & Tax" at bounding box center [594, 114] width 380 height 8
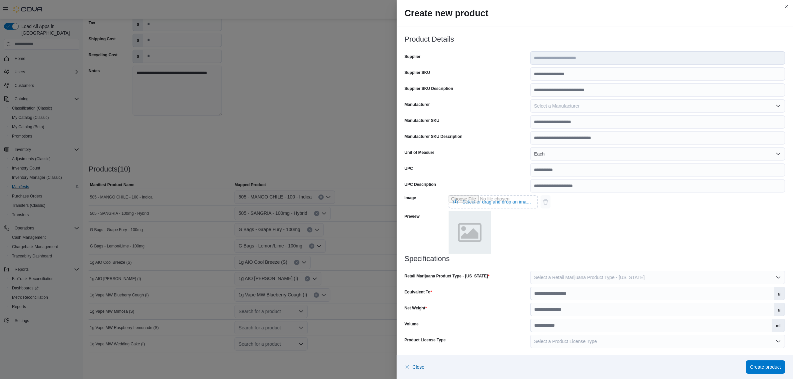
scroll to position [128, 0]
click at [556, 289] on input "Equivalent To" at bounding box center [652, 292] width 244 height 13
type input "*"
type input "***"
click at [613, 312] on input "Net Weight" at bounding box center [652, 308] width 244 height 13
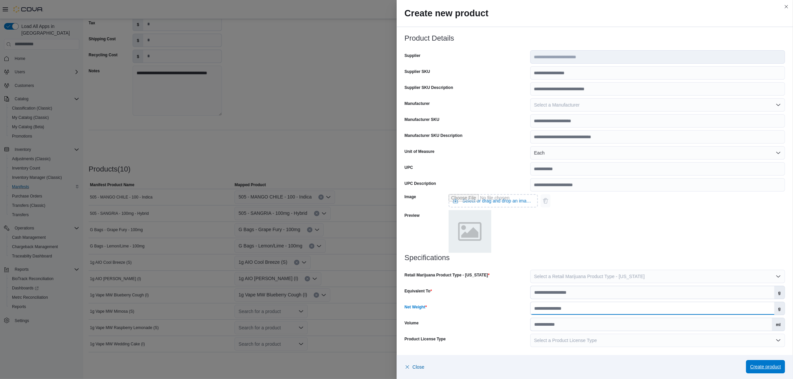
type input "*"
click at [756, 365] on span "Create product" at bounding box center [765, 366] width 31 height 7
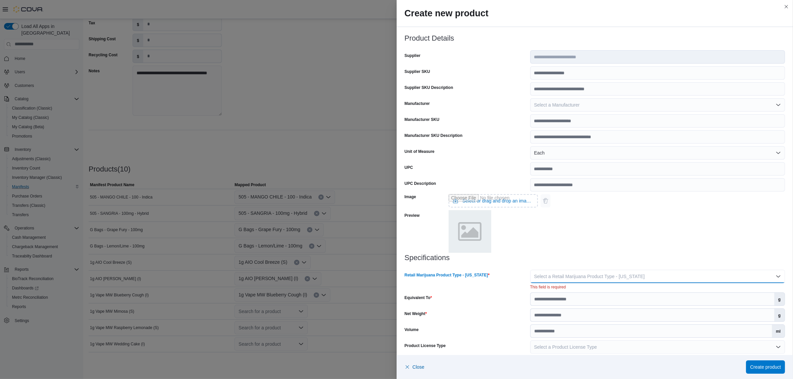
click at [607, 271] on button "Select a Retail Marijuana Product Type - New Mexico" at bounding box center [657, 276] width 255 height 13
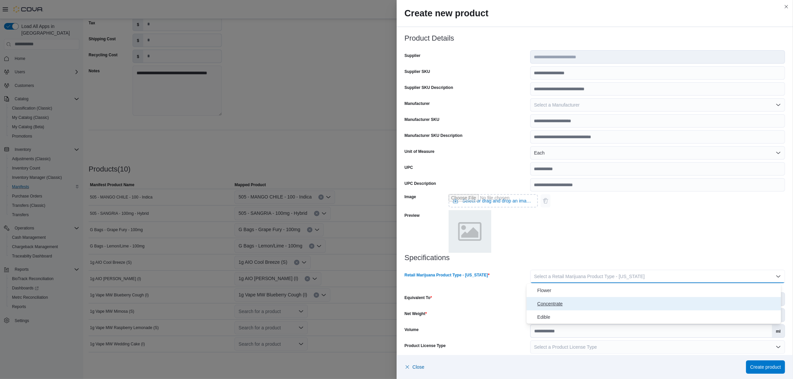
click at [558, 302] on span "Concentrate" at bounding box center [657, 304] width 241 height 8
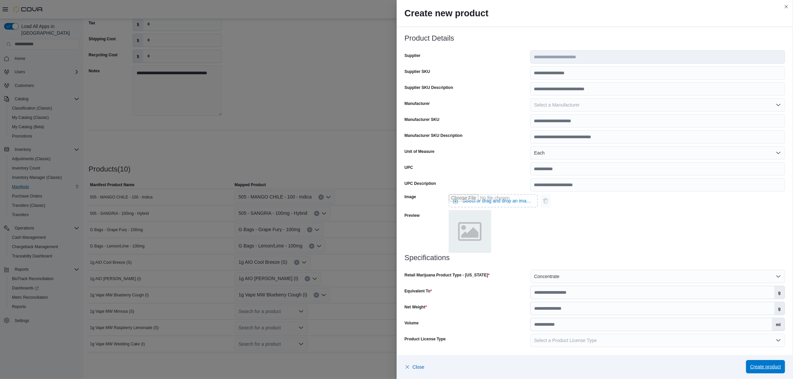
click at [769, 367] on span "Create product" at bounding box center [765, 366] width 31 height 7
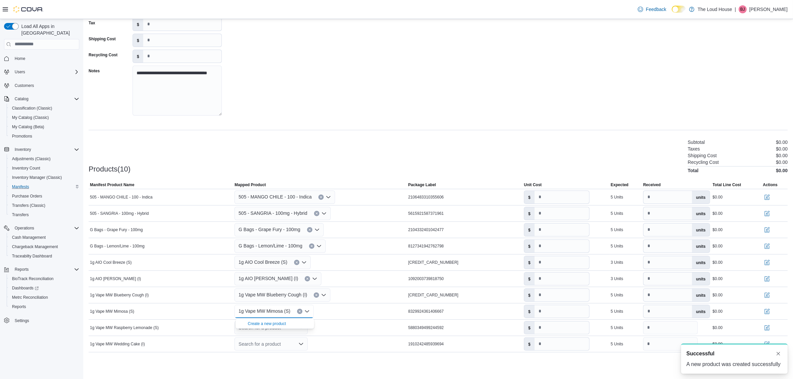
scroll to position [0, 0]
click at [324, 293] on icon "Open list of options" at bounding box center [323, 294] width 5 height 5
click at [292, 293] on span "1g Vape MW Blueberry Cough (I)" at bounding box center [272, 295] width 69 height 8
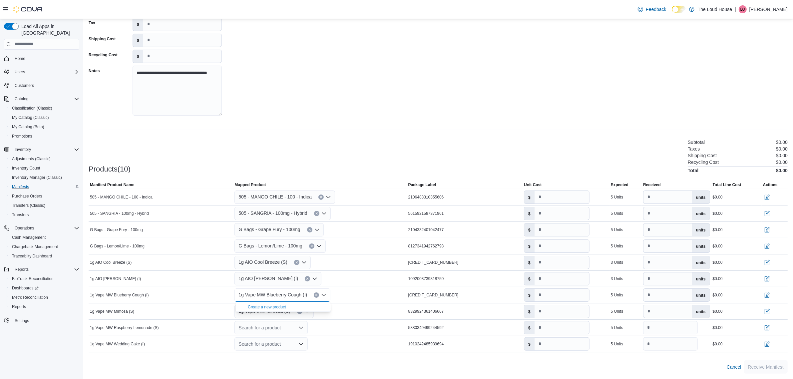
click at [356, 150] on div "Products(10) Subtotal $0.00 Taxes $0.00 Shipping Cost $0.00 Recycling Cost $0.0…" at bounding box center [438, 155] width 699 height 35
click at [300, 326] on icon "Open list of options" at bounding box center [300, 327] width 5 height 5
click at [283, 336] on span "Create a new product" at bounding box center [276, 339] width 57 height 7
click at [300, 327] on icon "Open list of options" at bounding box center [301, 327] width 4 height 2
click at [267, 340] on div "Create a new product" at bounding box center [267, 339] width 38 height 5
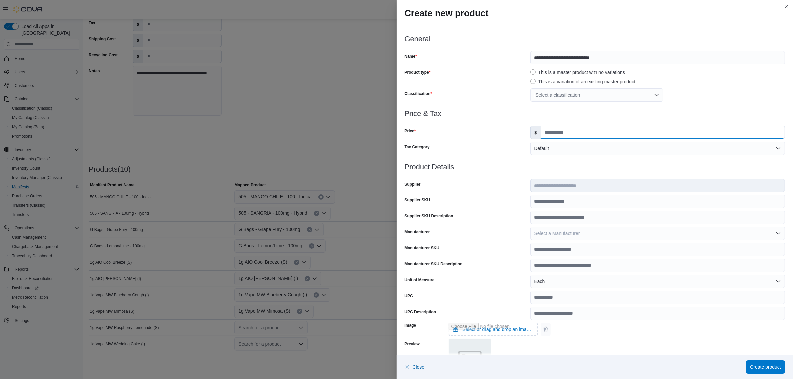
click at [565, 132] on input "Price" at bounding box center [662, 132] width 244 height 13
type input "****"
click at [575, 93] on div "Select a classification" at bounding box center [596, 94] width 133 height 13
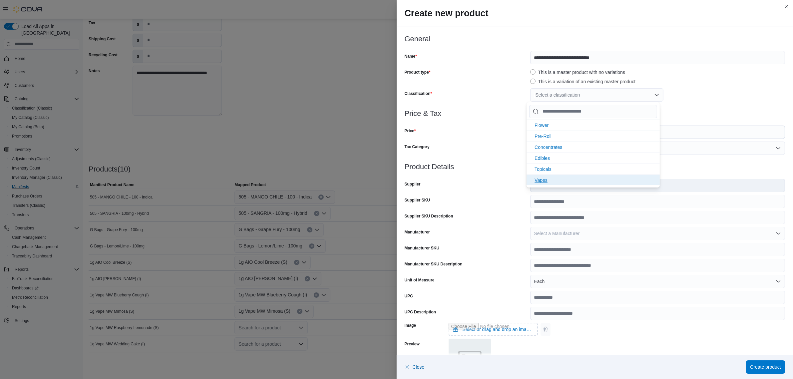
click at [547, 179] on span "Vapes" at bounding box center [540, 179] width 13 height 5
click at [709, 116] on h3 "Price & Tax" at bounding box center [594, 114] width 380 height 8
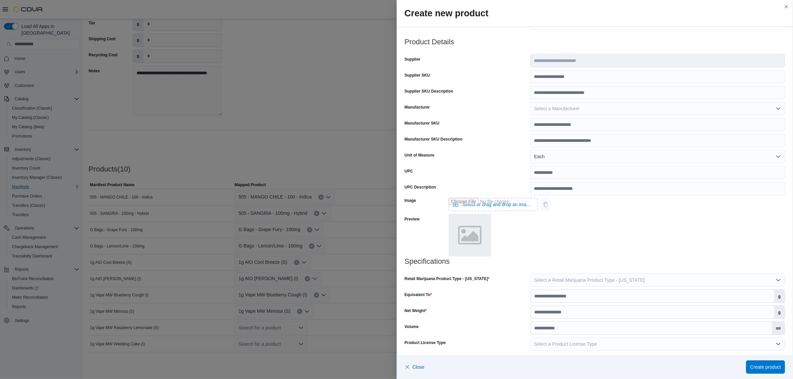
scroll to position [128, 0]
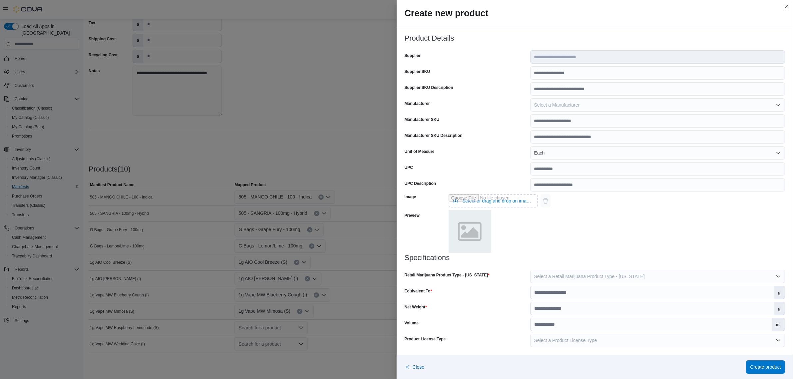
click at [562, 265] on div at bounding box center [594, 266] width 380 height 8
click at [568, 272] on button "Select a Retail Marijuana Product Type - New Mexico" at bounding box center [657, 276] width 255 height 13
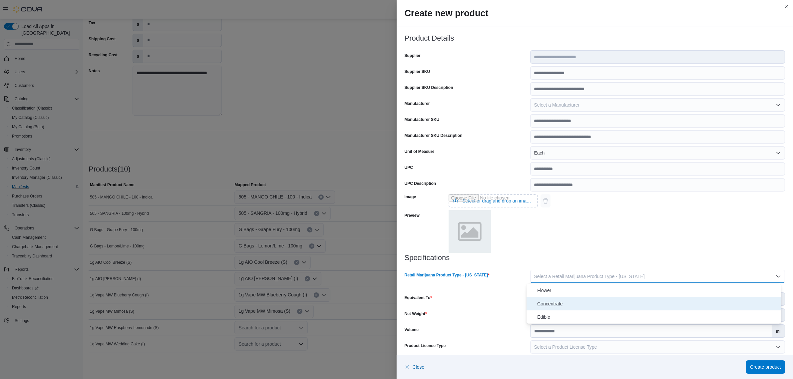
click at [557, 306] on span "Concentrate" at bounding box center [657, 304] width 241 height 8
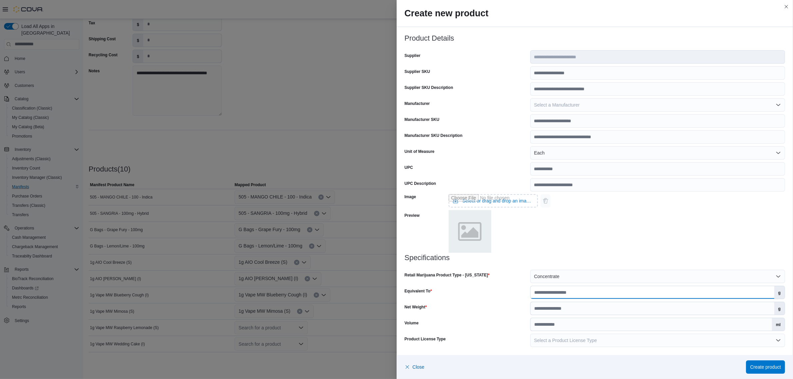
click at [561, 293] on input "Equivalent To" at bounding box center [652, 292] width 244 height 13
type input "***"
click at [572, 306] on input "Net Weight" at bounding box center [652, 308] width 244 height 13
type input "*"
click at [771, 367] on span "Create product" at bounding box center [765, 366] width 31 height 7
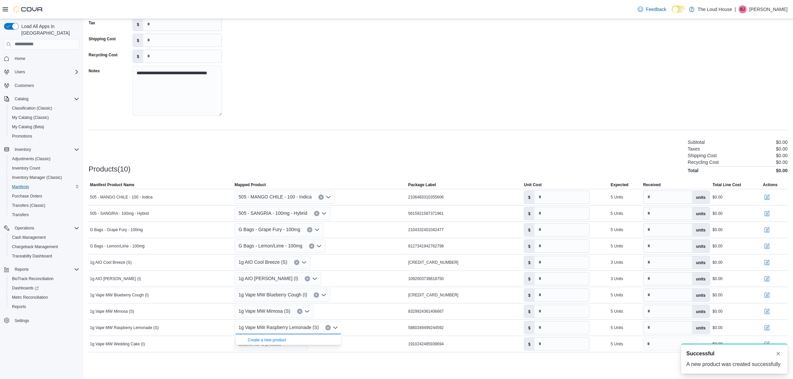
scroll to position [0, 0]
click at [321, 163] on div "Products(10) Subtotal $0.00 Taxes $0.00 Shipping Cost $0.00 Recycling Cost $0.0…" at bounding box center [438, 155] width 699 height 35
click at [303, 347] on icon "Open list of options" at bounding box center [300, 343] width 5 height 5
click at [268, 355] on div "Create a new product" at bounding box center [267, 356] width 38 height 5
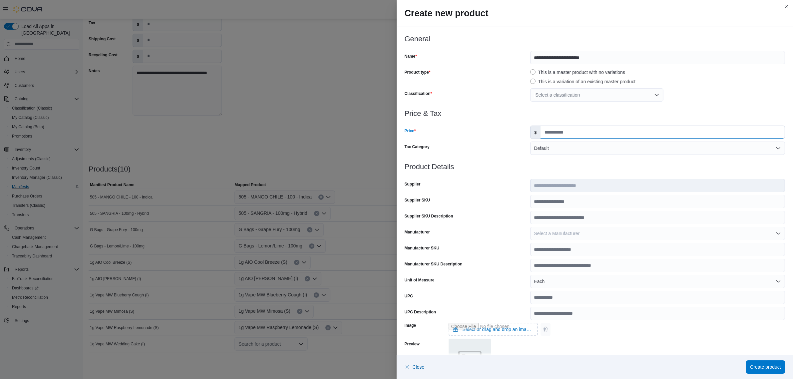
click at [570, 132] on input "Price" at bounding box center [662, 132] width 244 height 13
type input "****"
click at [576, 166] on h3 "Product Details" at bounding box center [594, 167] width 380 height 8
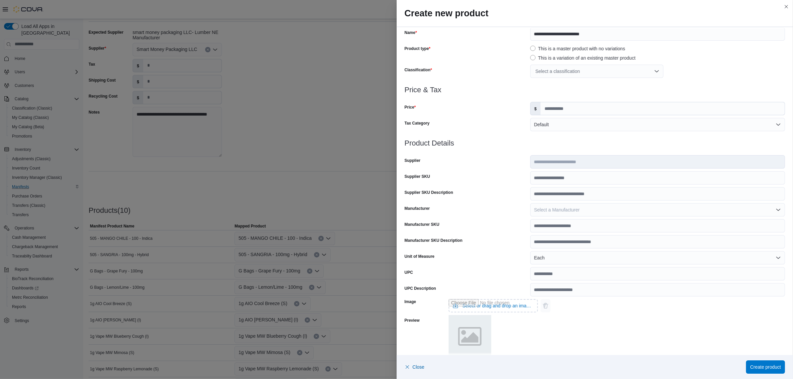
scroll to position [35, 0]
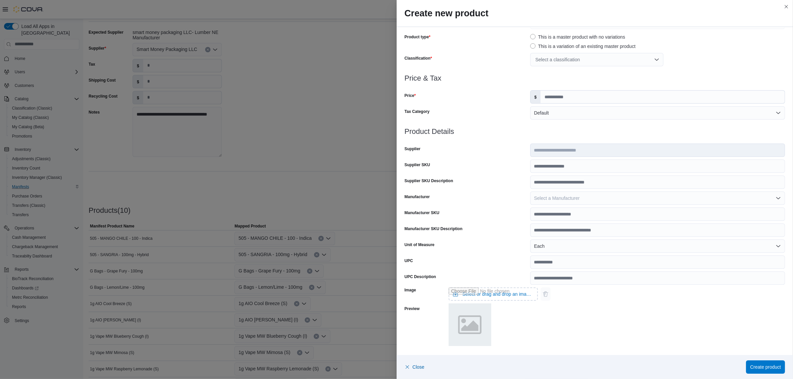
click at [601, 135] on div at bounding box center [594, 139] width 380 height 8
click at [576, 59] on div "Select a classification" at bounding box center [596, 59] width 133 height 13
click at [546, 143] on span "Vapes" at bounding box center [540, 143] width 13 height 5
click at [696, 72] on div at bounding box center [594, 70] width 380 height 8
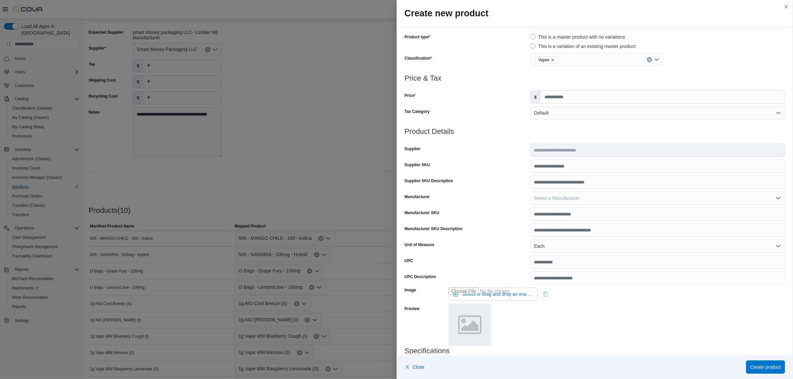
scroll to position [0, 0]
click at [691, 67] on div at bounding box center [594, 70] width 380 height 8
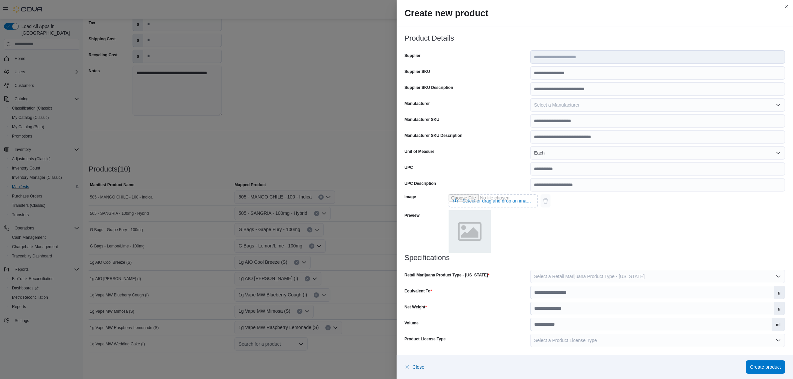
scroll to position [74, 0]
click at [610, 272] on button "Select a Retail Marijuana Product Type - New Mexico" at bounding box center [657, 276] width 255 height 13
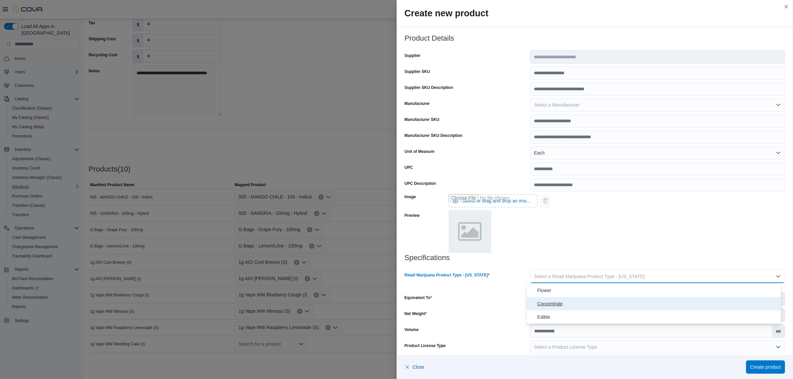
click at [565, 303] on span "Concentrate" at bounding box center [657, 304] width 241 height 8
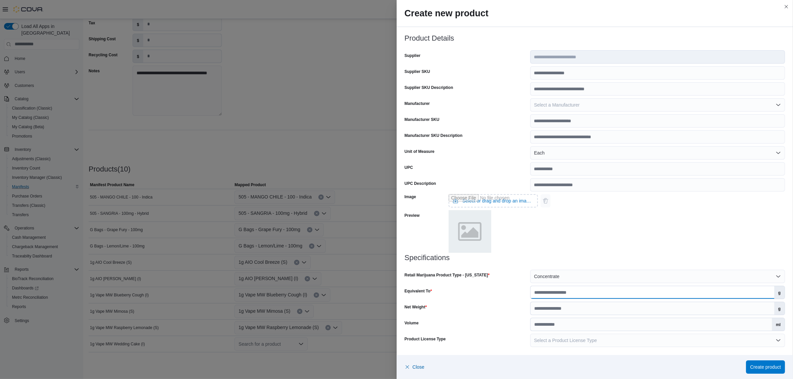
click at [593, 297] on input "Equivalent To" at bounding box center [652, 292] width 244 height 13
type input "***"
click at [597, 303] on input "Net Weight" at bounding box center [652, 308] width 244 height 13
type input "*"
click at [604, 246] on div "Image Select or drag and drop an image file Preview" at bounding box center [594, 222] width 380 height 62
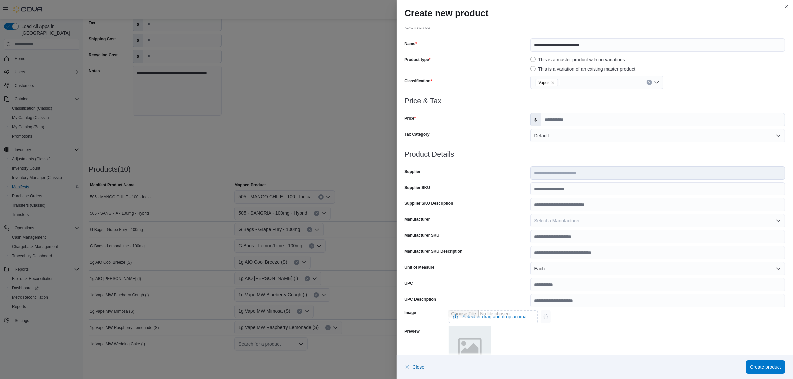
scroll to position [0, 0]
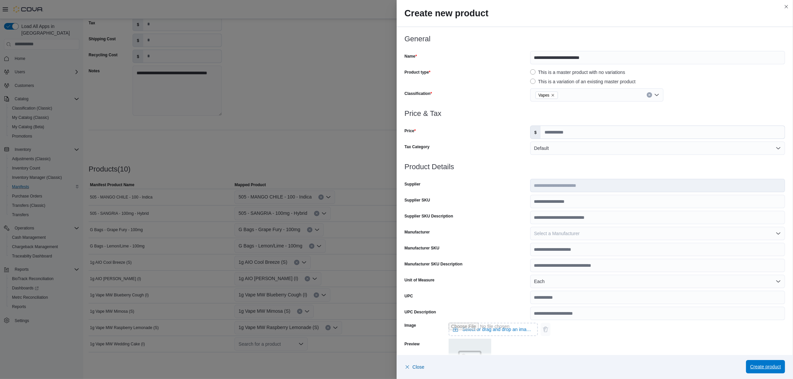
click at [762, 366] on span "Create product" at bounding box center [765, 366] width 31 height 7
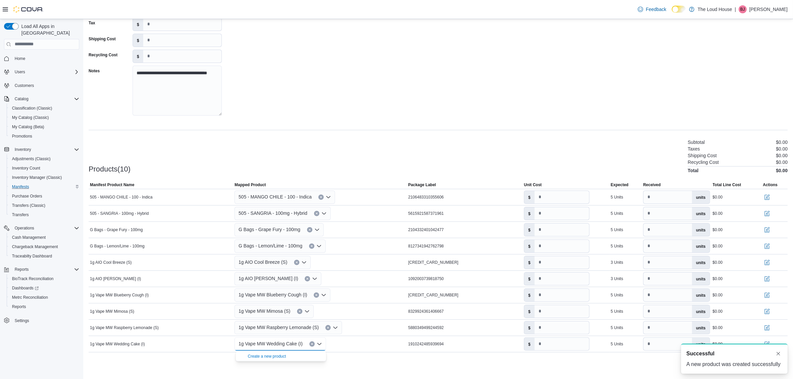
click at [660, 150] on div "Products(10) Subtotal $0.00 Taxes $0.00 Shipping Cost $0.00 Recycling Cost $0.0…" at bounding box center [438, 155] width 699 height 35
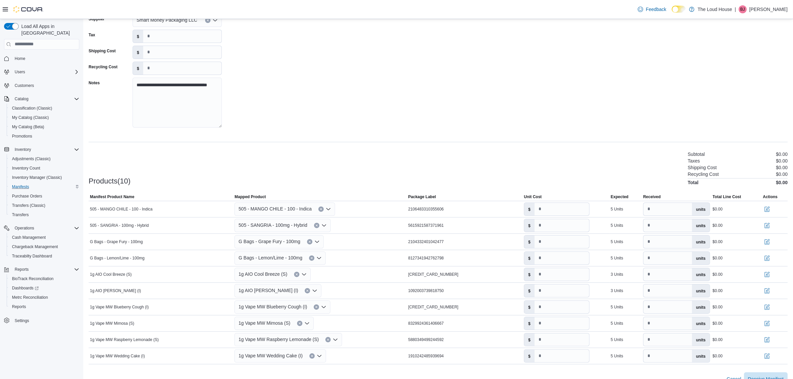
scroll to position [74, 0]
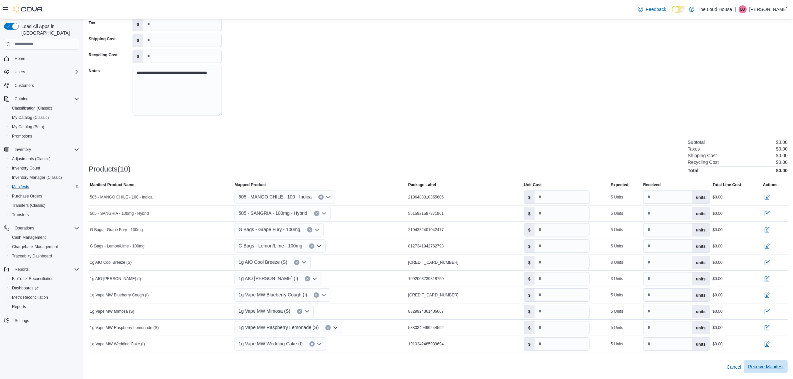
click at [769, 371] on span "Receive Manifest" at bounding box center [766, 366] width 36 height 13
